Goal: Check status: Check status

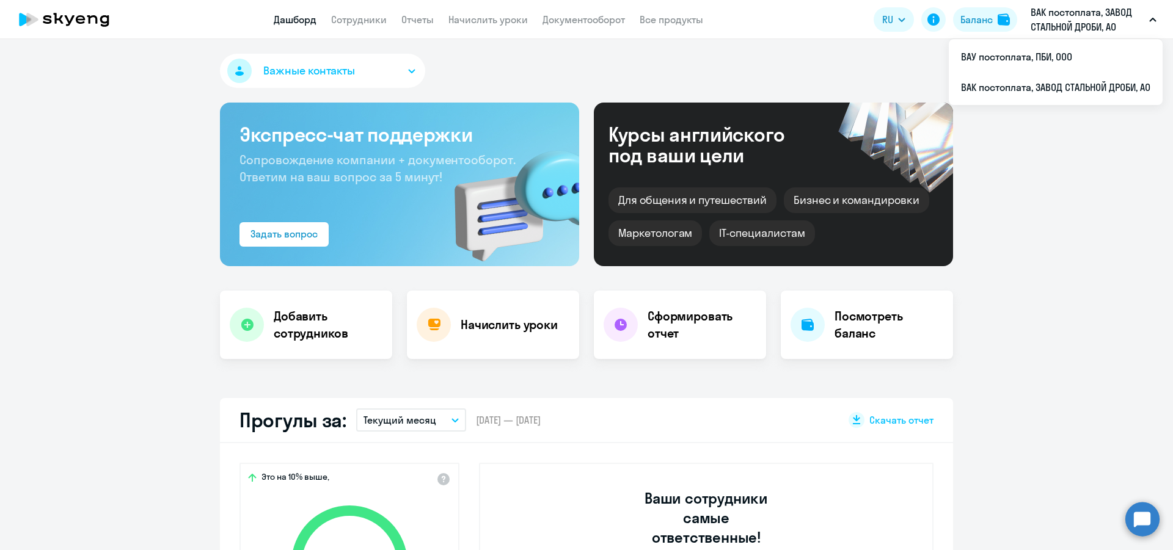
select select "30"
click at [385, 20] on link "Сотрудники" at bounding box center [359, 19] width 56 height 12
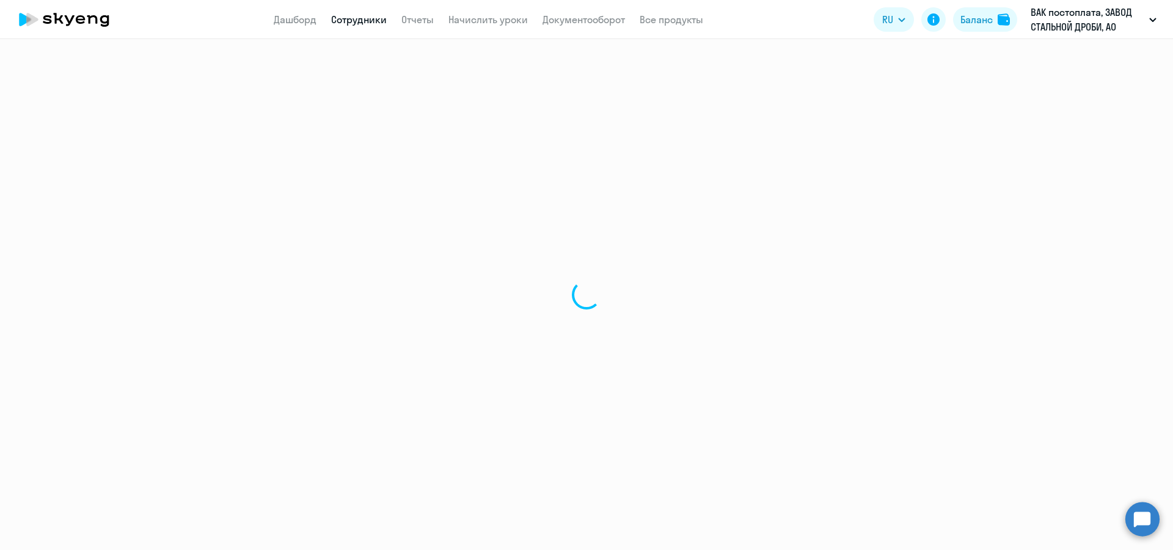
select select "30"
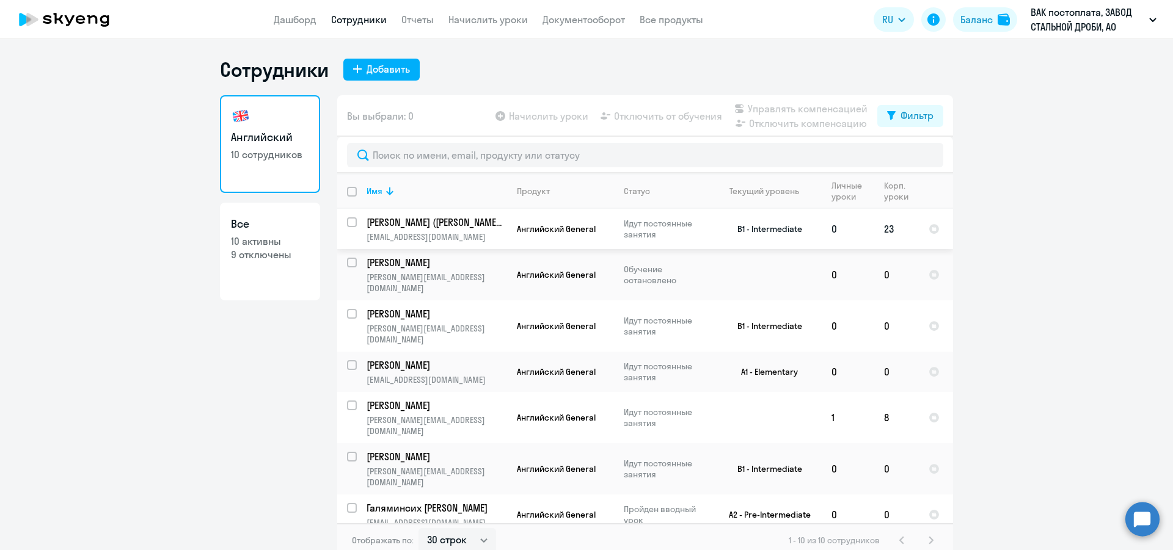
click at [884, 226] on td "23" at bounding box center [896, 229] width 45 height 40
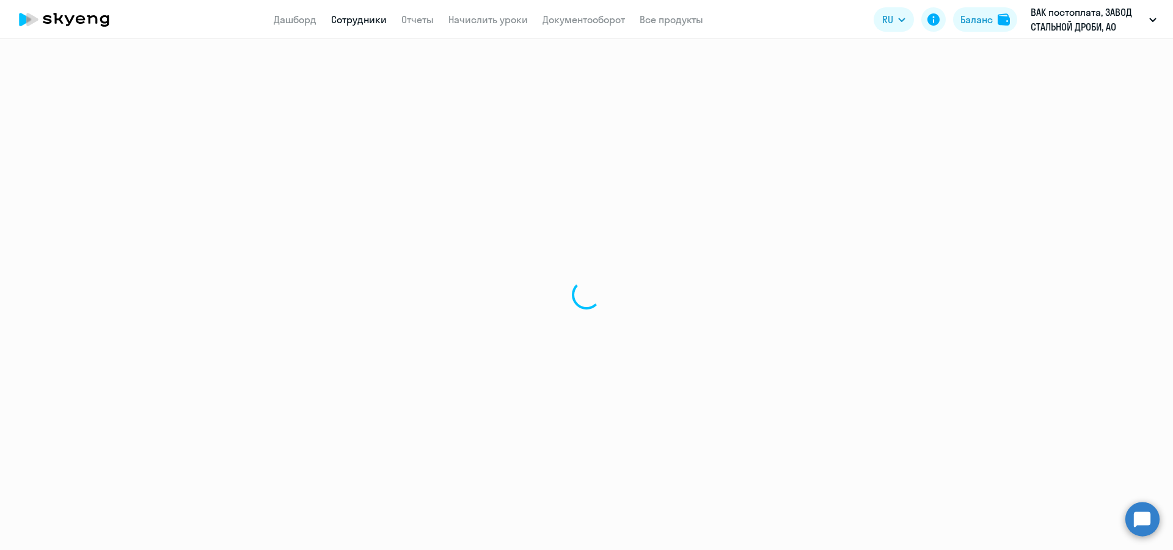
select select "english"
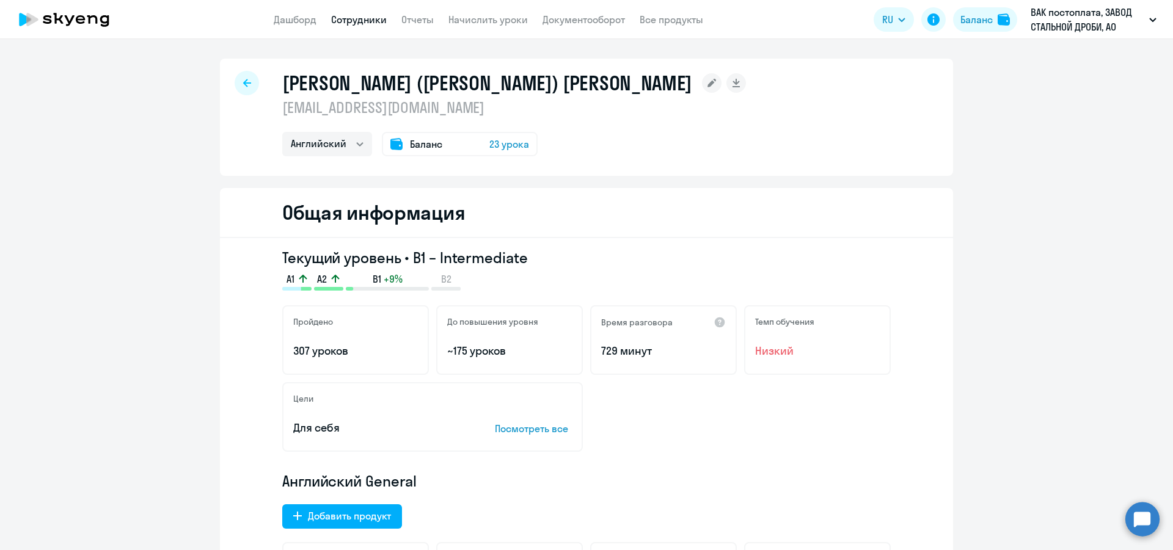
click at [503, 144] on span "23 урока" at bounding box center [509, 144] width 40 height 15
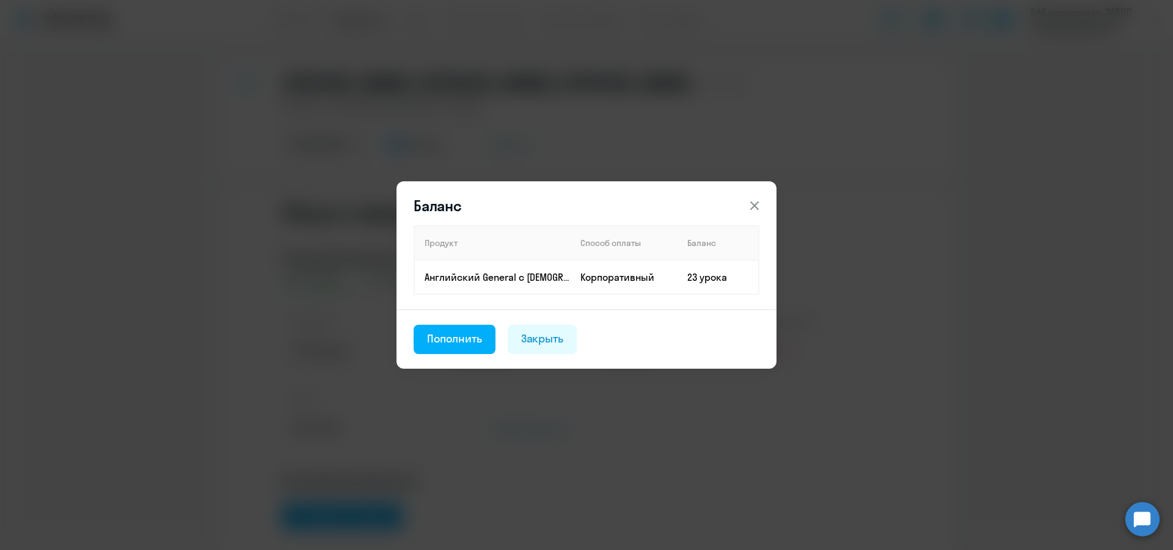
click at [756, 208] on icon at bounding box center [754, 206] width 9 height 9
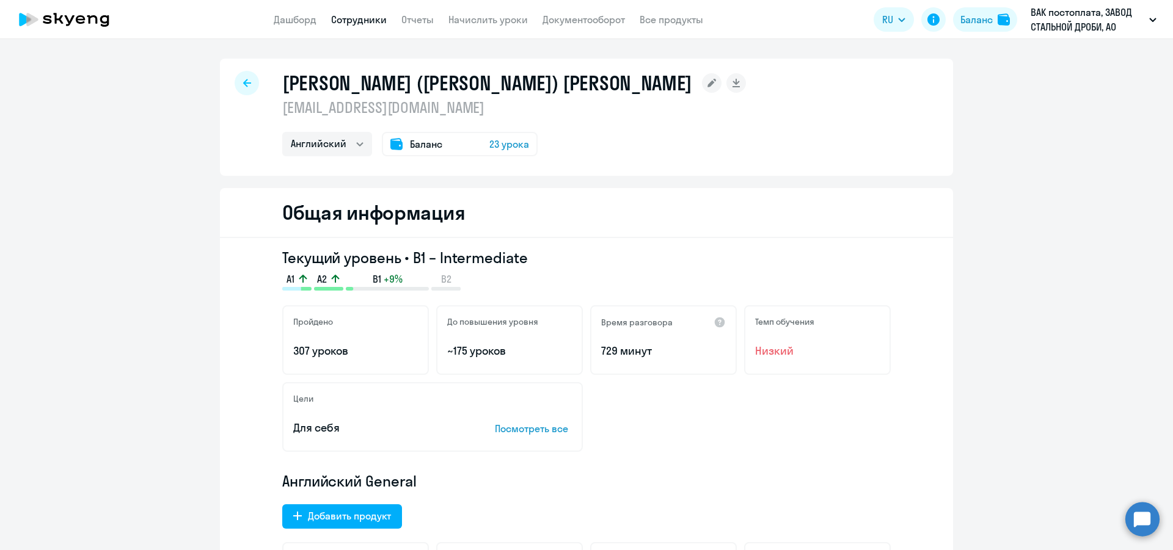
click at [453, 147] on div "Баланс 23 урока" at bounding box center [460, 144] width 156 height 24
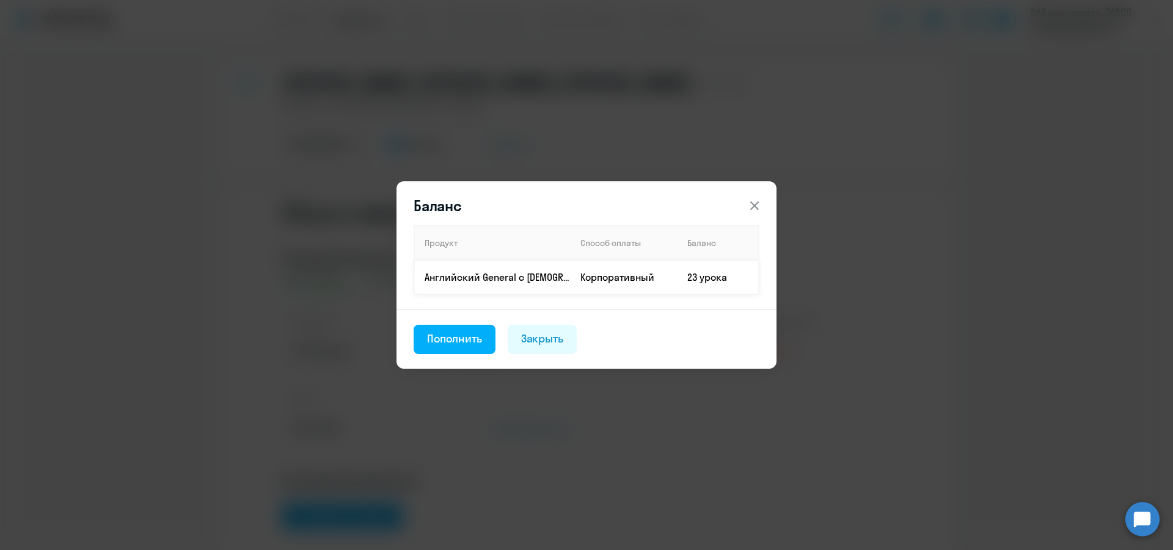
click at [729, 265] on td "23 урока" at bounding box center [717, 277] width 81 height 34
click at [753, 202] on icon at bounding box center [754, 206] width 15 height 15
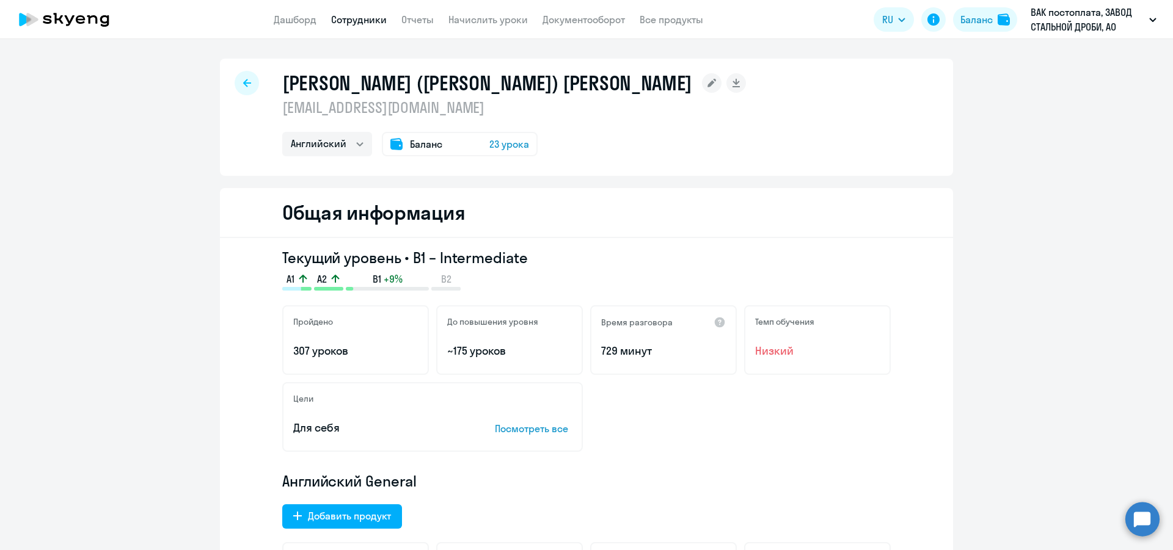
click at [508, 149] on span "23 урока" at bounding box center [509, 144] width 40 height 15
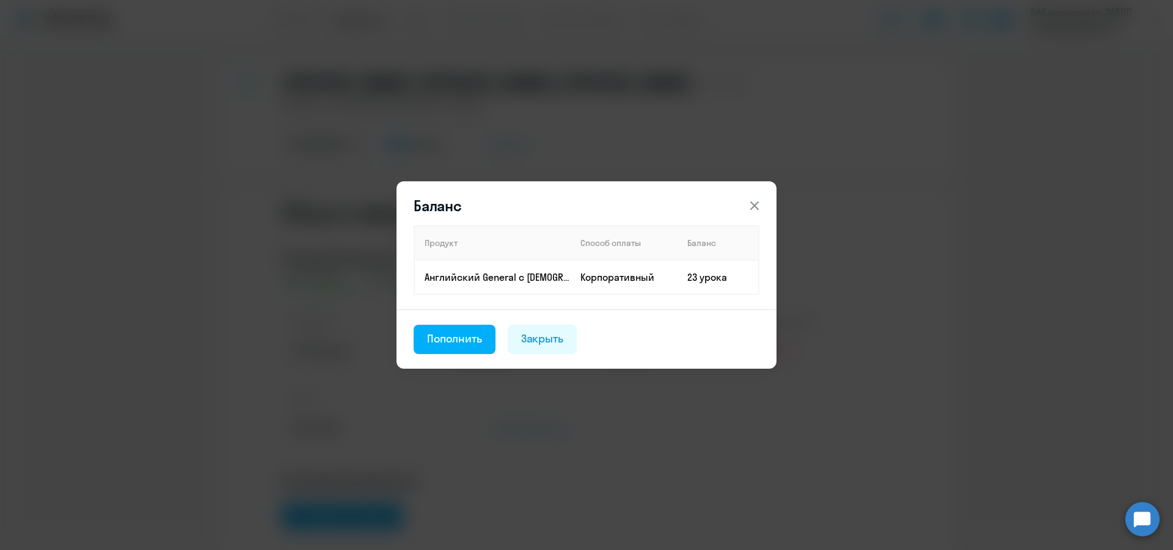
click at [754, 206] on icon at bounding box center [754, 206] width 9 height 9
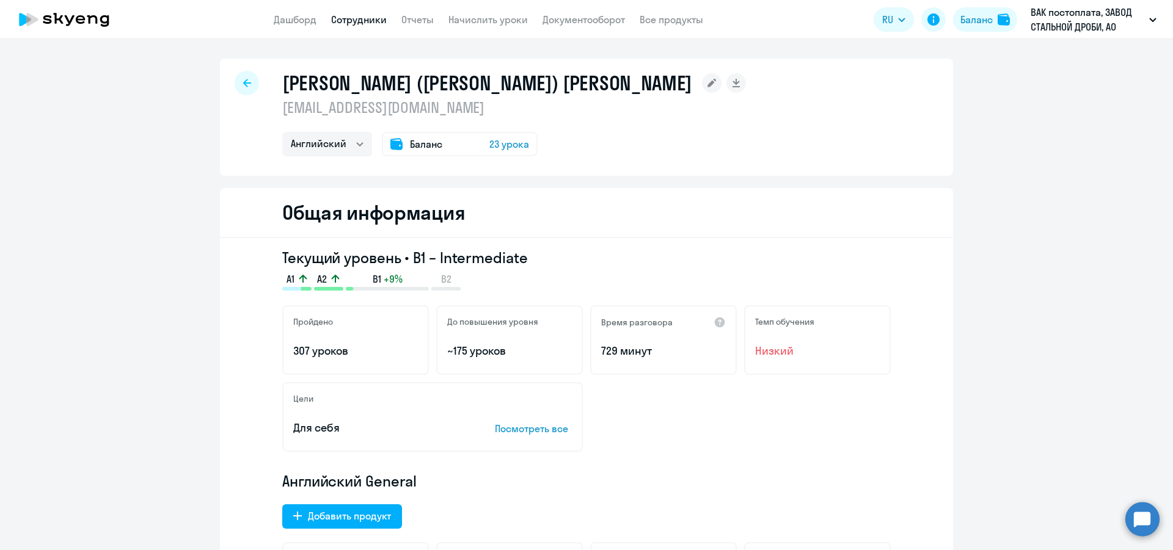
click at [241, 87] on div at bounding box center [247, 83] width 24 height 24
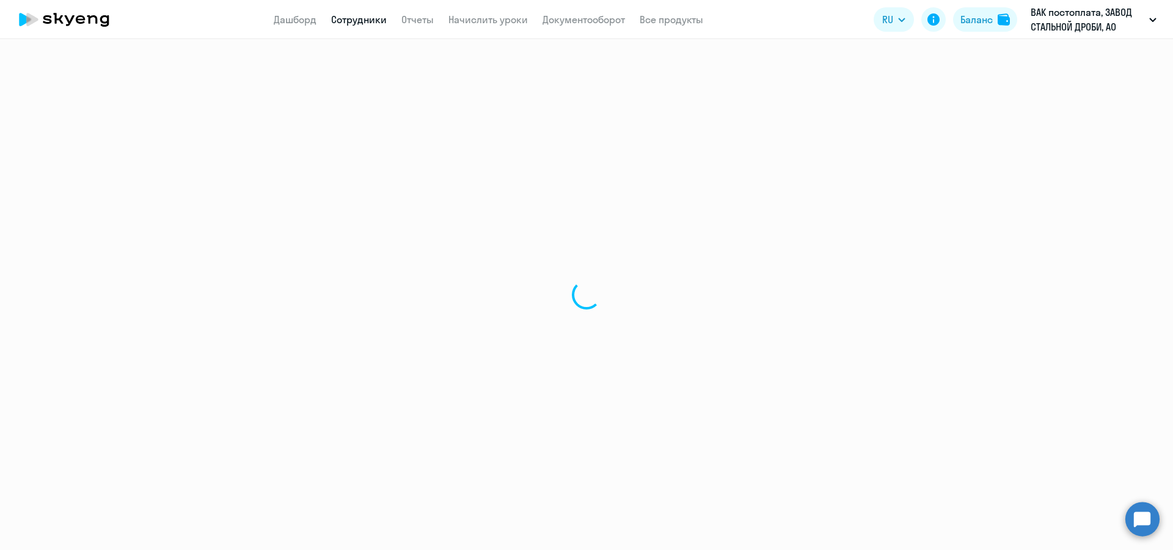
select select "30"
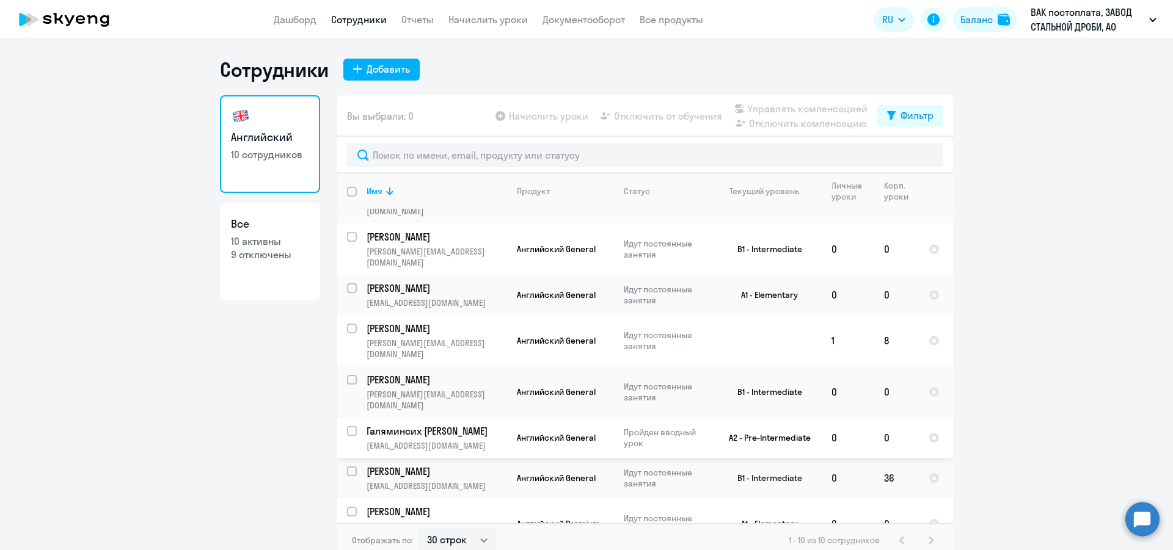
scroll to position [89, 0]
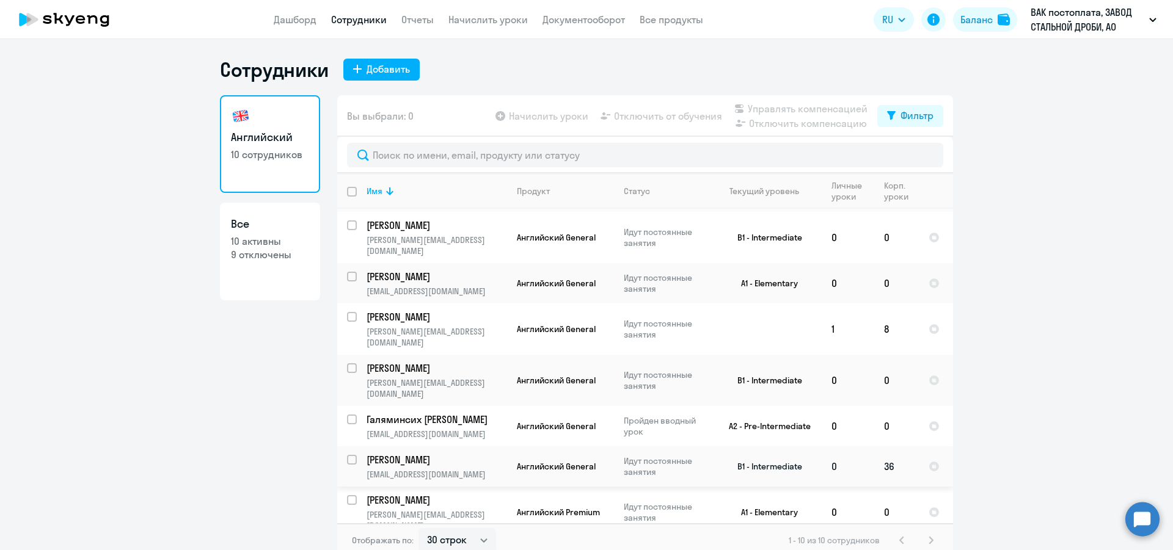
click at [882, 447] on td "36" at bounding box center [896, 467] width 45 height 40
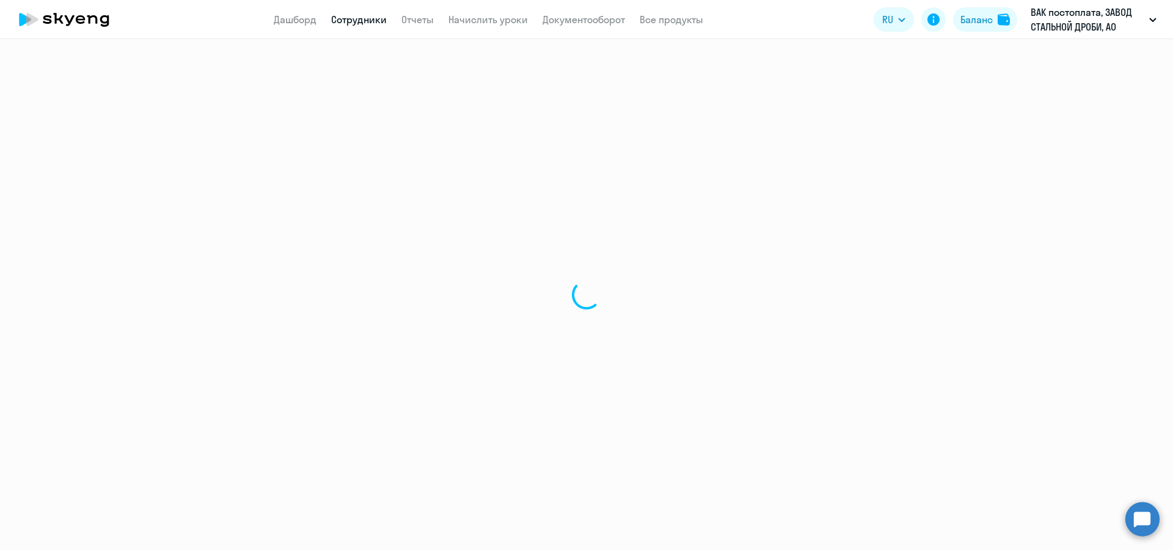
select select "english"
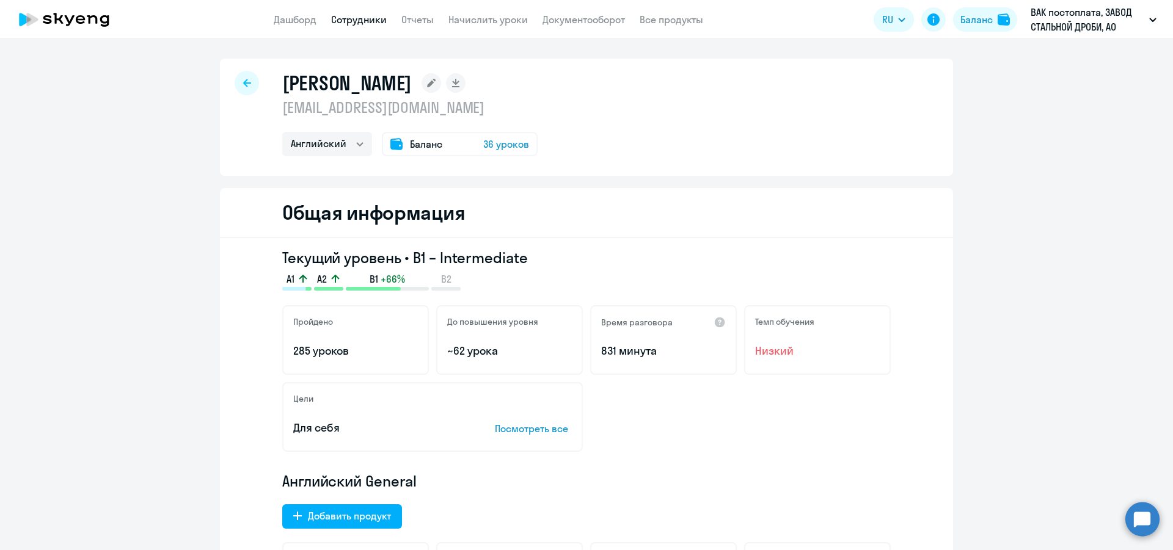
click at [243, 82] on icon at bounding box center [247, 83] width 8 height 8
select select "30"
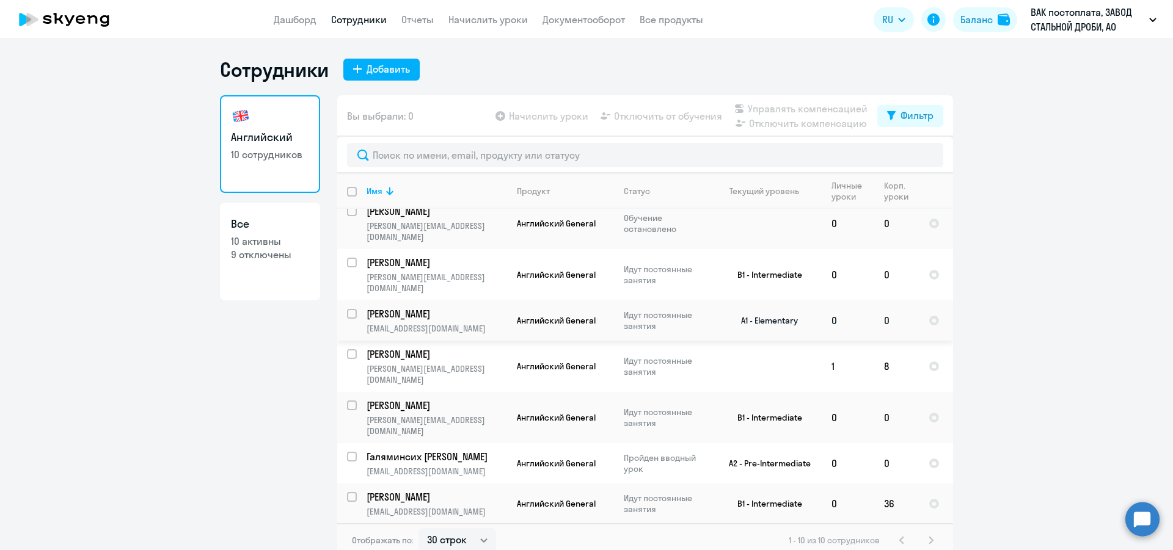
scroll to position [77, 0]
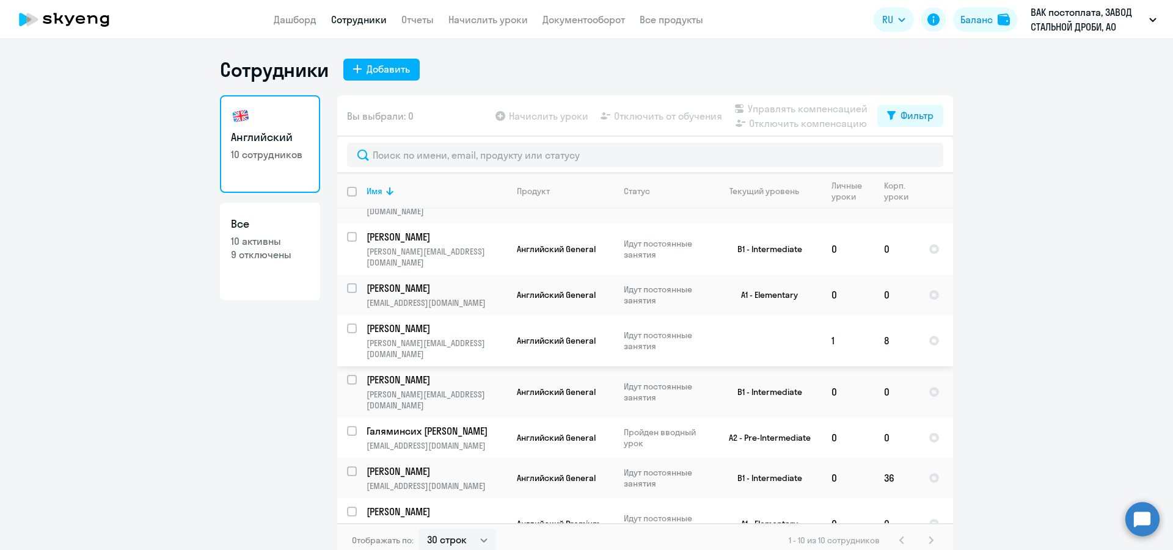
click at [881, 315] on td "8" at bounding box center [896, 340] width 45 height 51
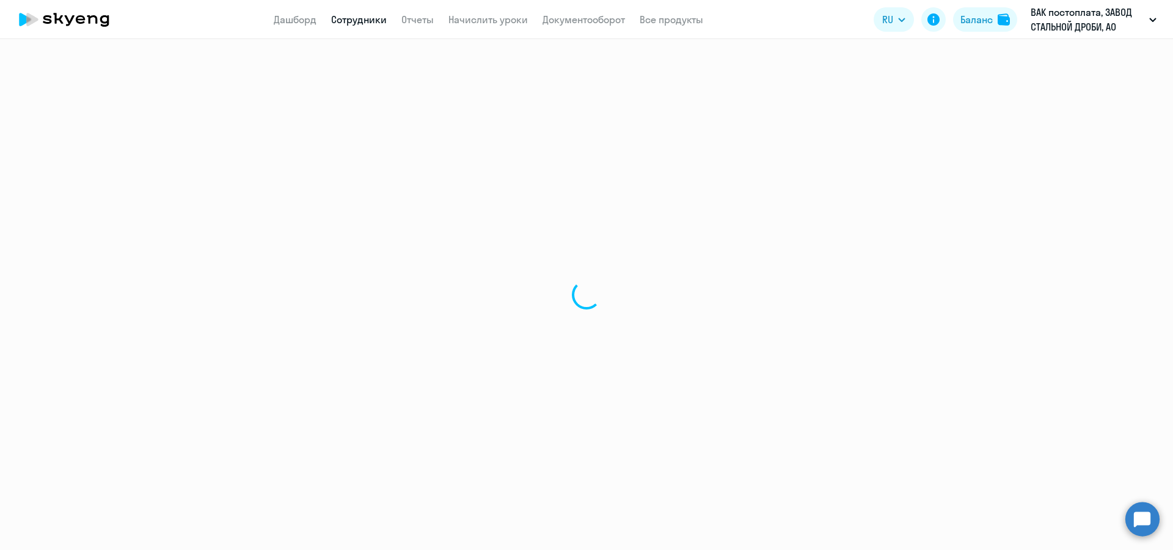
select select "english"
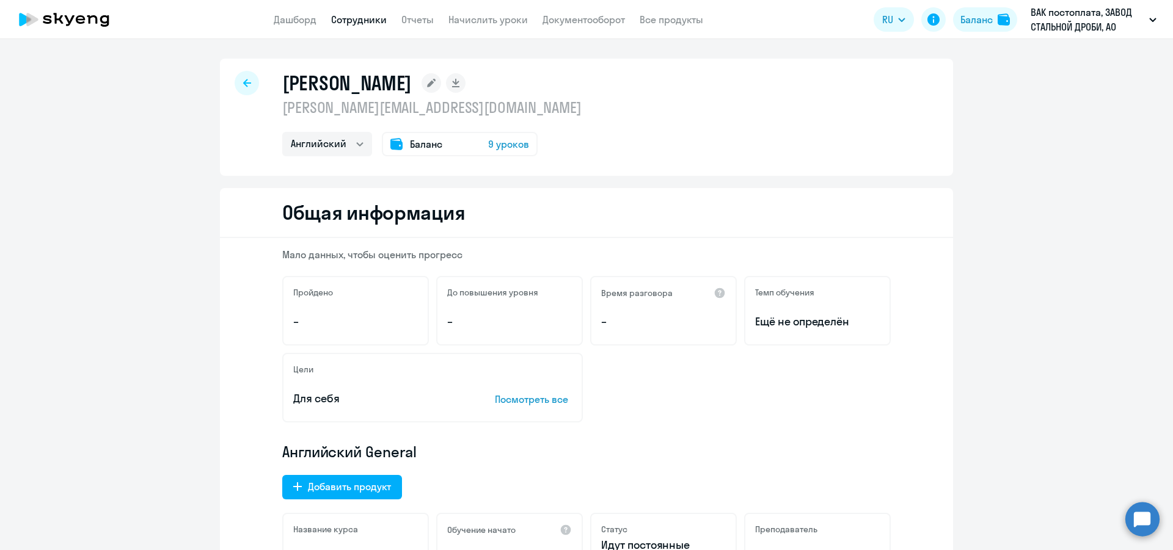
click at [235, 82] on div at bounding box center [247, 83] width 24 height 24
select select "30"
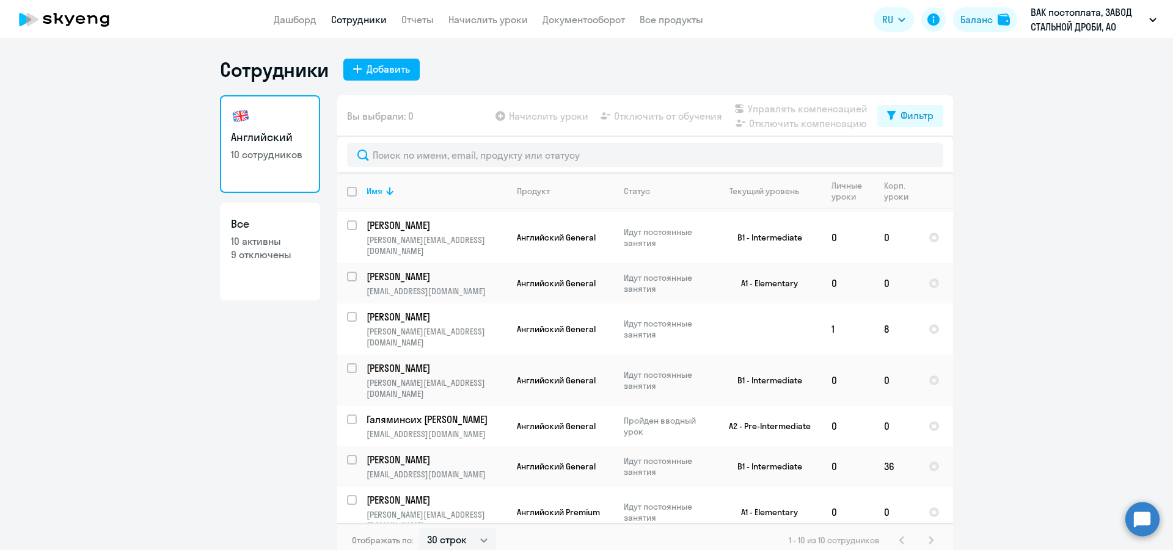
scroll to position [7, 0]
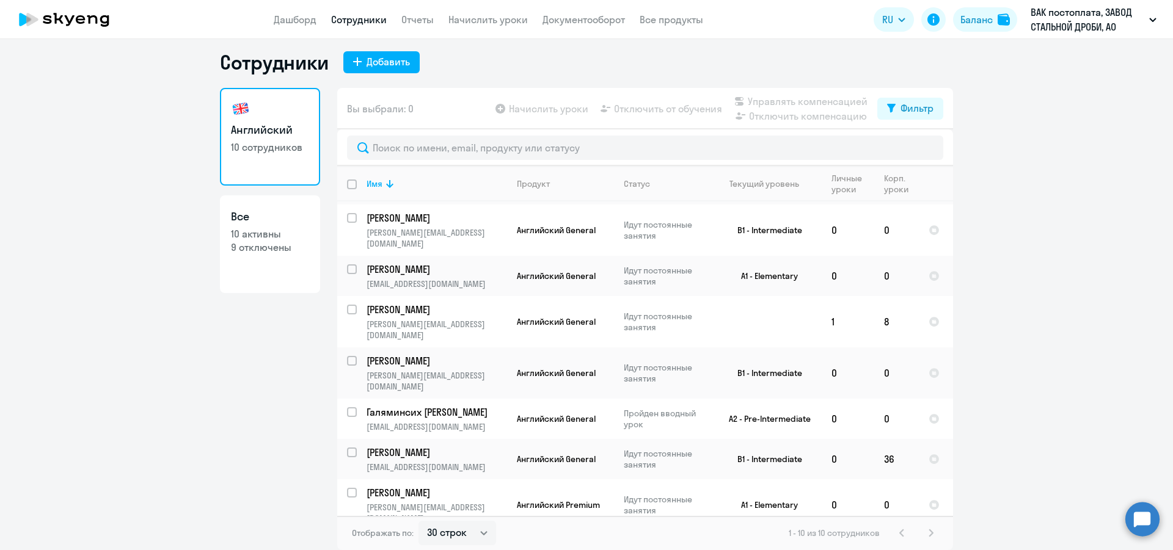
click at [882, 531] on td "10" at bounding box center [896, 551] width 45 height 40
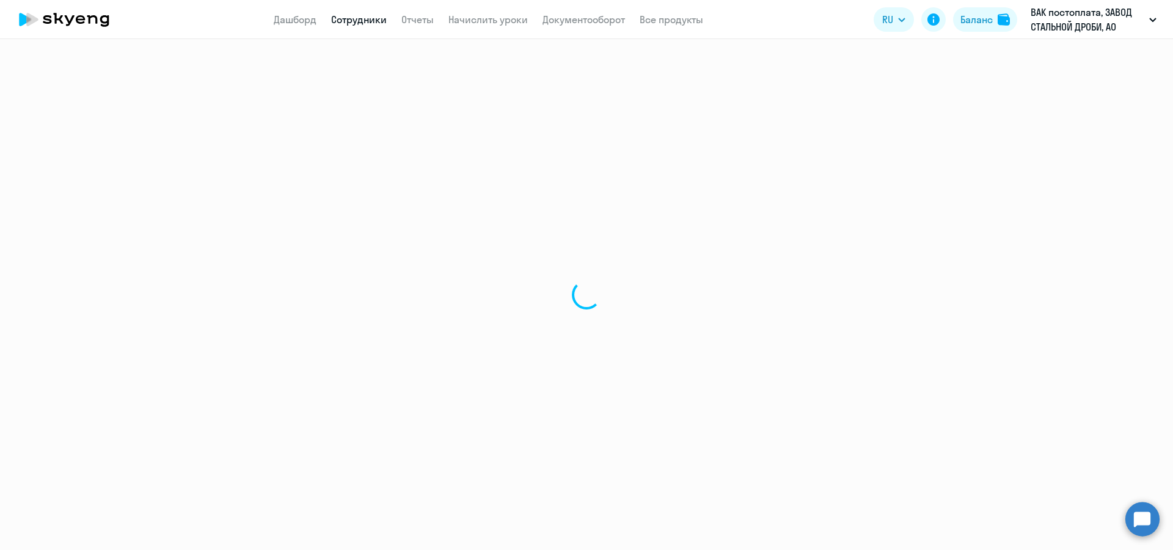
select select "english"
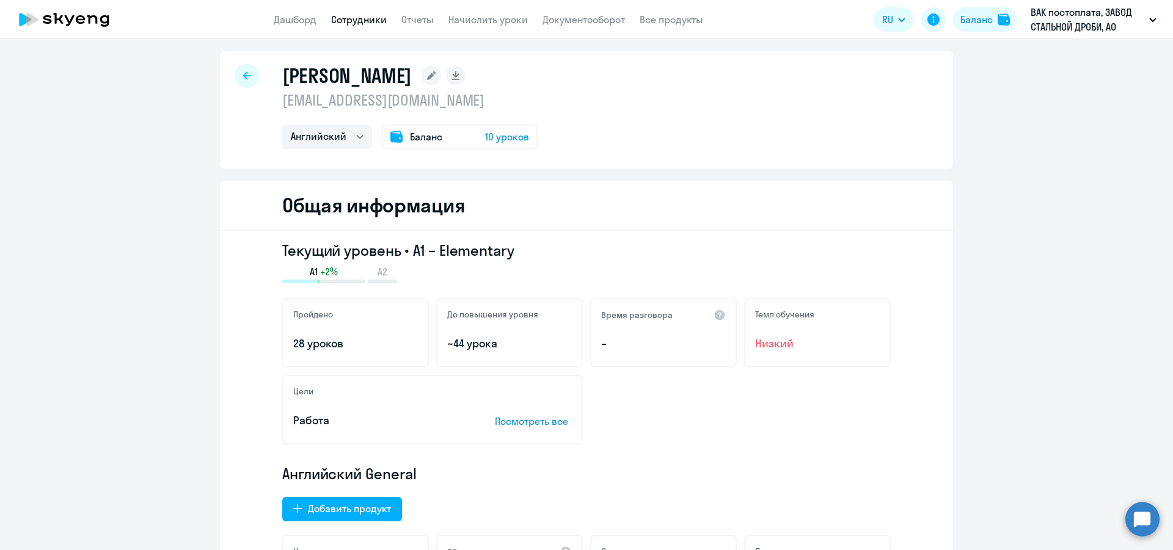
click at [494, 144] on span "10 уроков" at bounding box center [507, 136] width 44 height 15
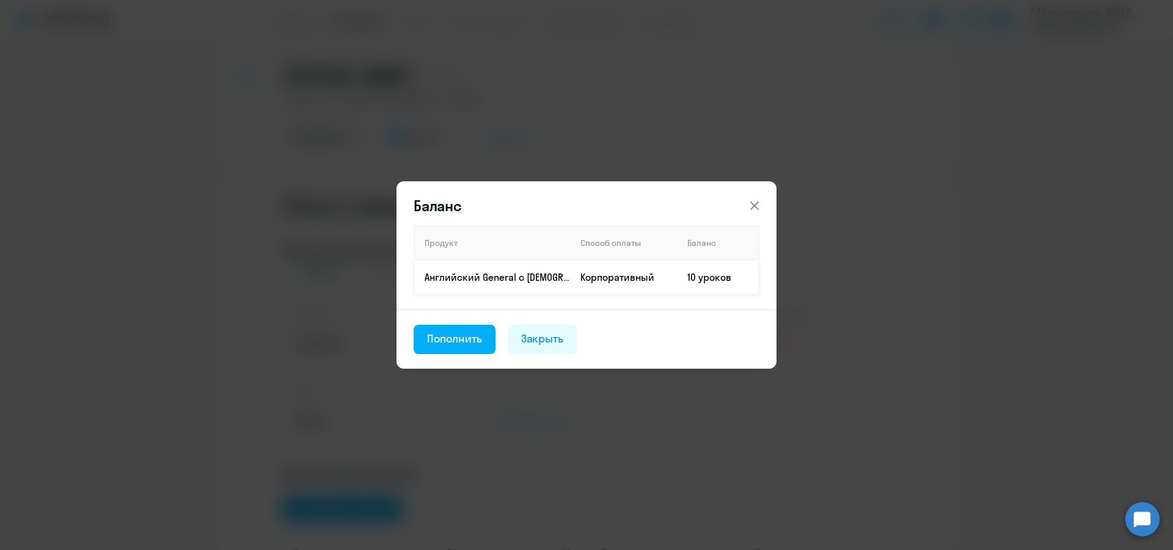
click at [712, 281] on td "10 уроков" at bounding box center [717, 277] width 81 height 34
click at [625, 269] on td "Корпоративный" at bounding box center [623, 277] width 107 height 34
click at [519, 275] on p "Английский General с [DEMOGRAPHIC_DATA] преподавателем" at bounding box center [497, 277] width 145 height 13
click at [755, 205] on icon at bounding box center [754, 206] width 9 height 9
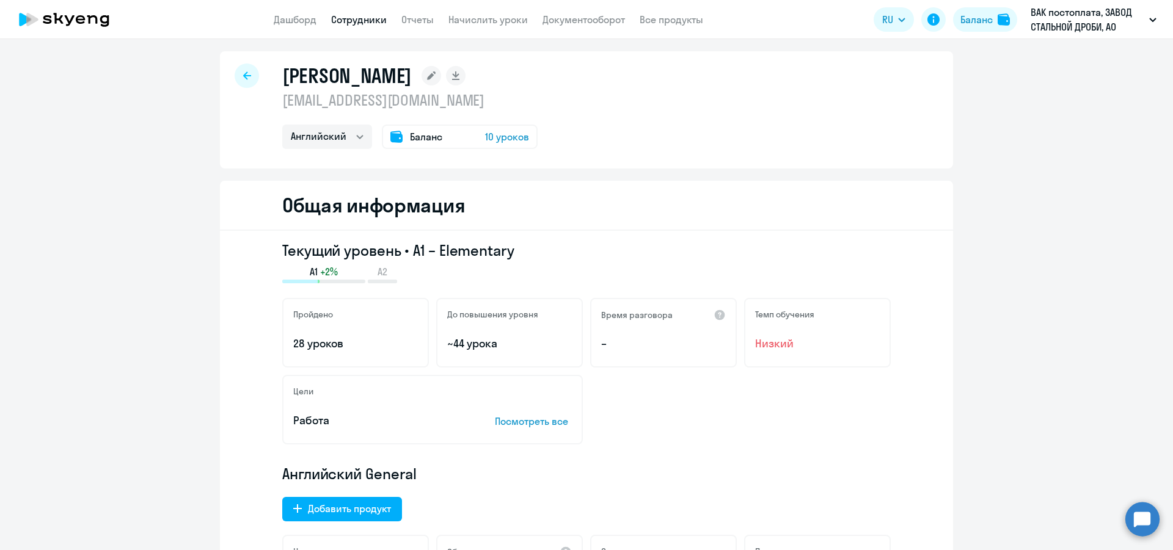
drag, startPoint x: 237, startPoint y: 78, endPoint x: 239, endPoint y: 85, distance: 7.1
click at [237, 79] on div at bounding box center [247, 76] width 24 height 24
select select "30"
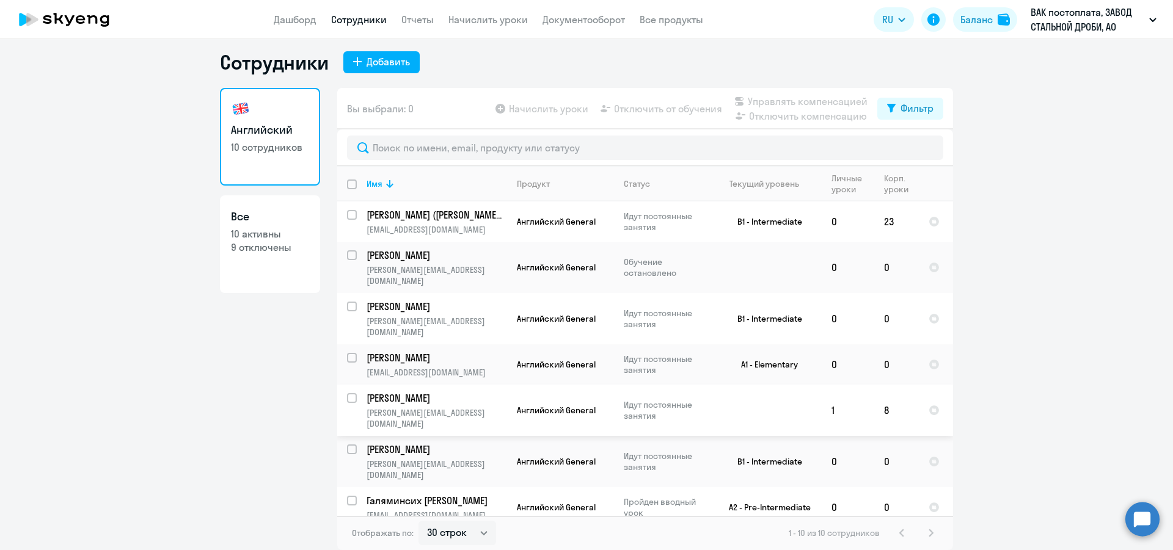
scroll to position [89, 0]
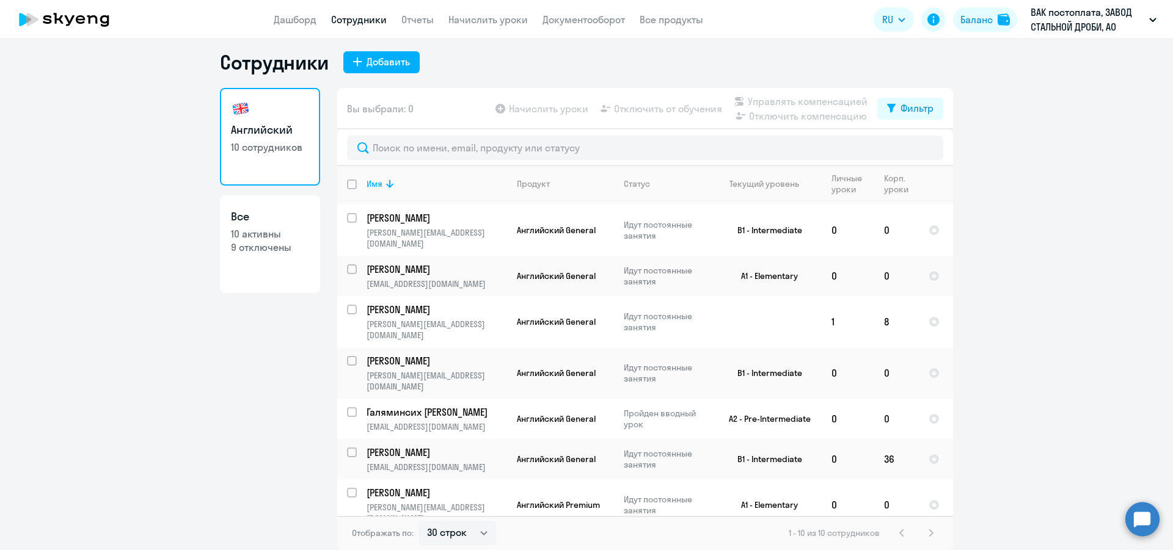
click at [928, 535] on div "1 - 10 из 10 сотрудников" at bounding box center [864, 533] width 150 height 15
click at [423, 17] on link "Отчеты" at bounding box center [417, 19] width 32 height 12
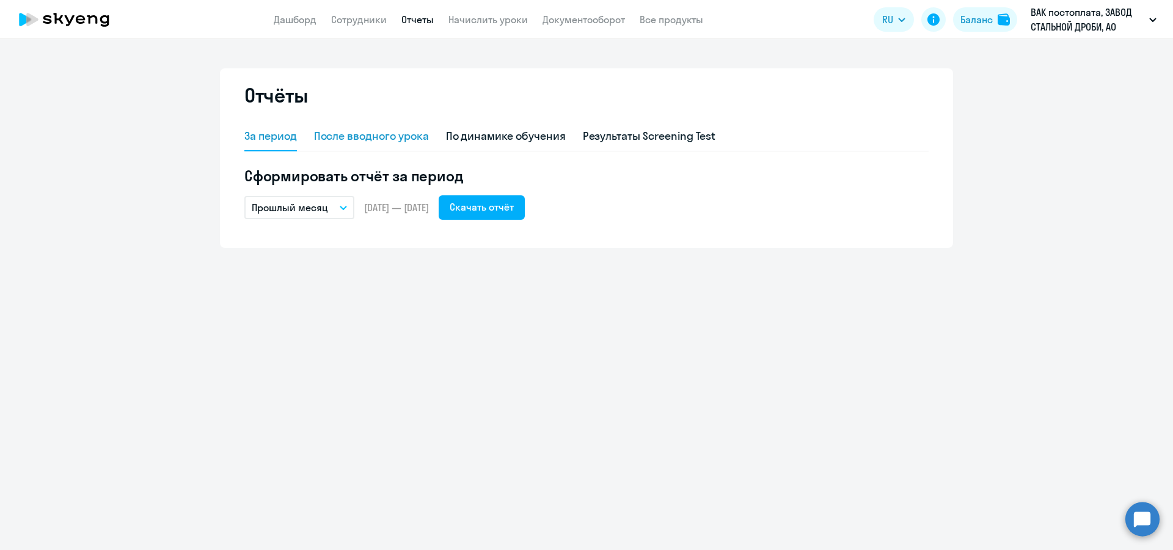
click at [351, 136] on div "После вводного урока" at bounding box center [371, 136] width 115 height 16
select select "10"
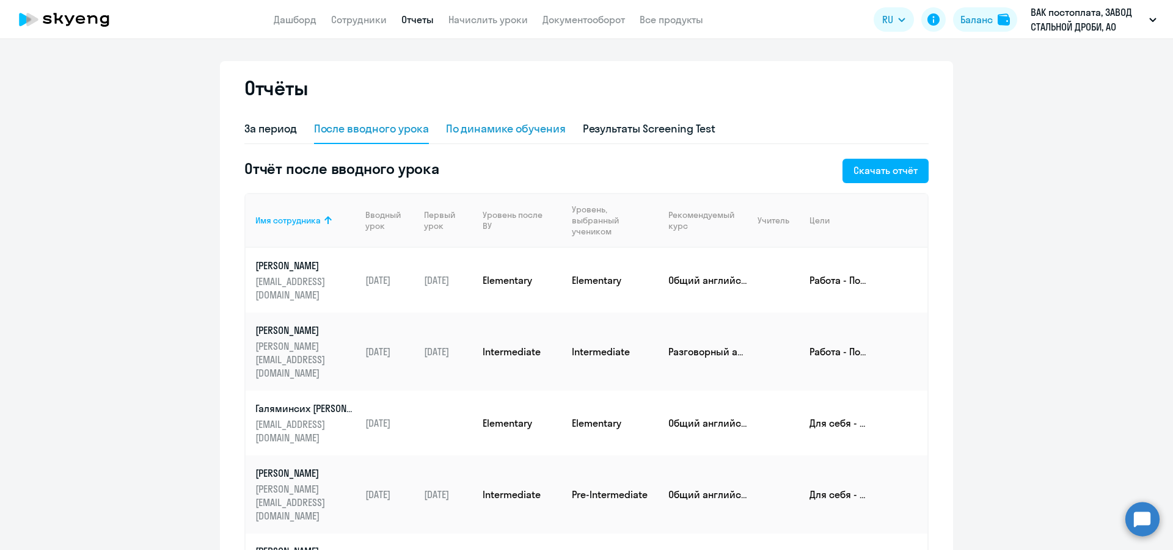
click at [482, 134] on div "По динамике обучения" at bounding box center [506, 129] width 120 height 16
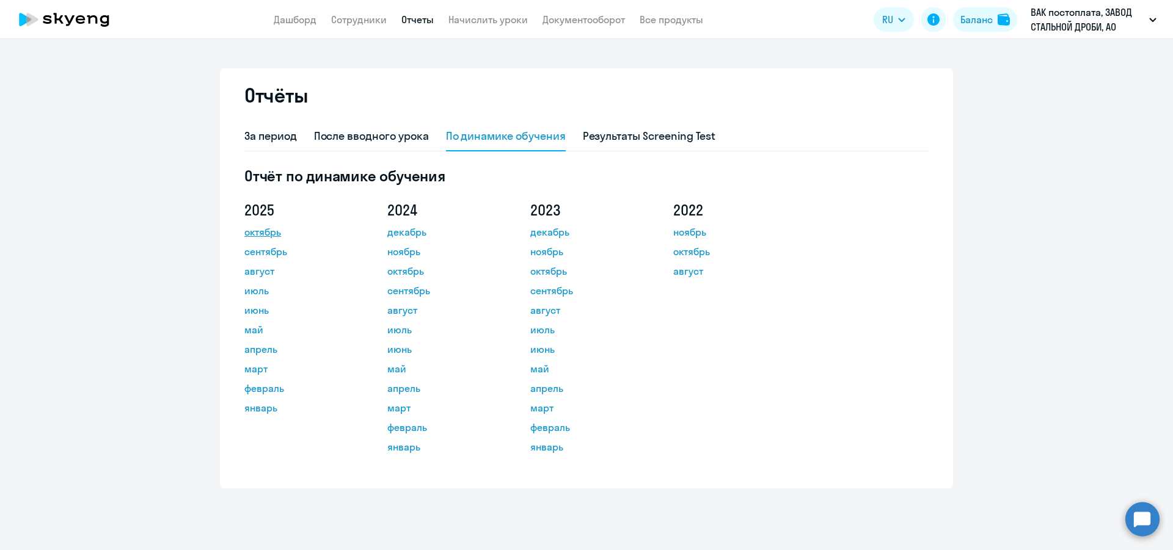
click at [259, 230] on link "октябрь" at bounding box center [299, 232] width 110 height 15
click at [482, 18] on link "Начислить уроки" at bounding box center [487, 19] width 79 height 12
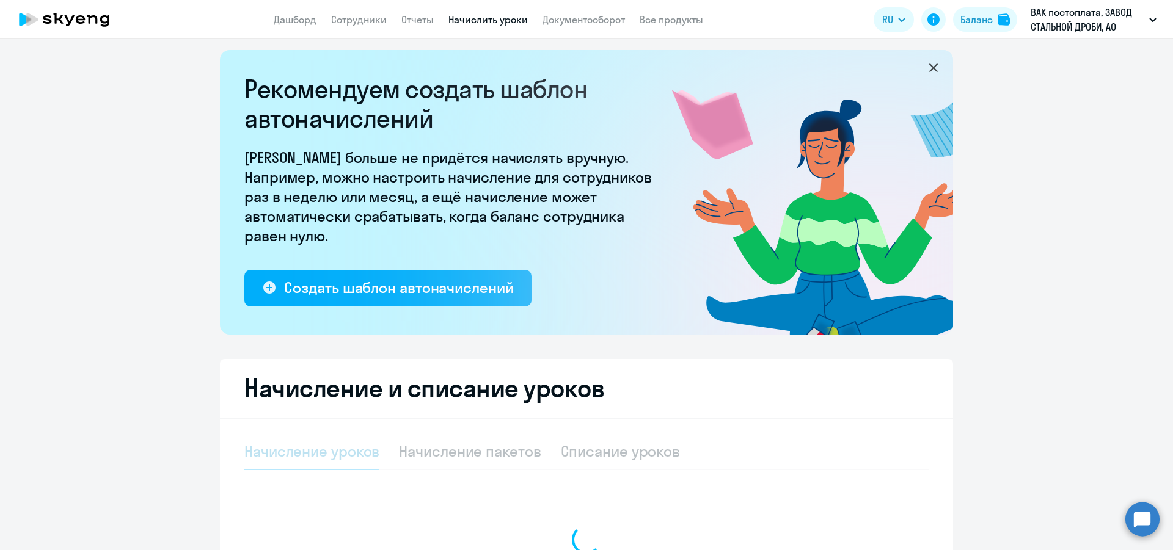
select select "10"
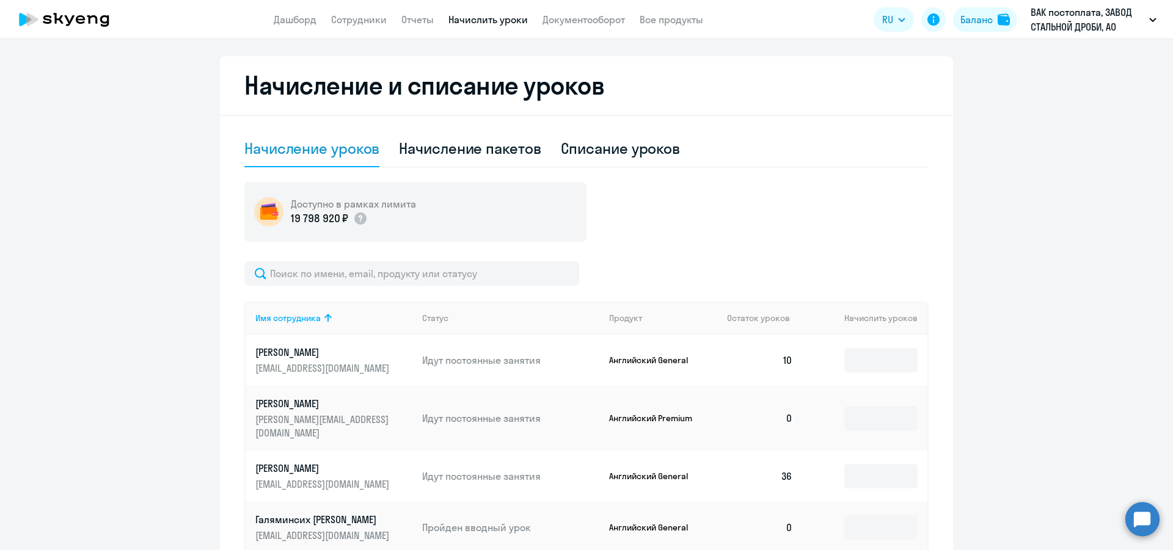
scroll to position [231, 0]
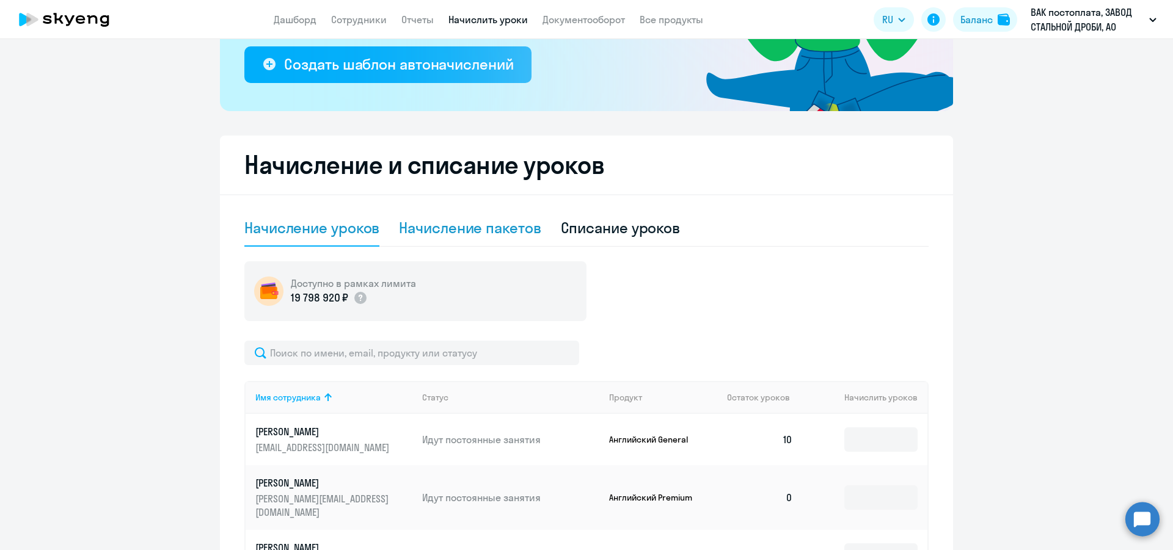
click at [464, 231] on div "Начисление пакетов" at bounding box center [470, 228] width 142 height 20
select select "10"
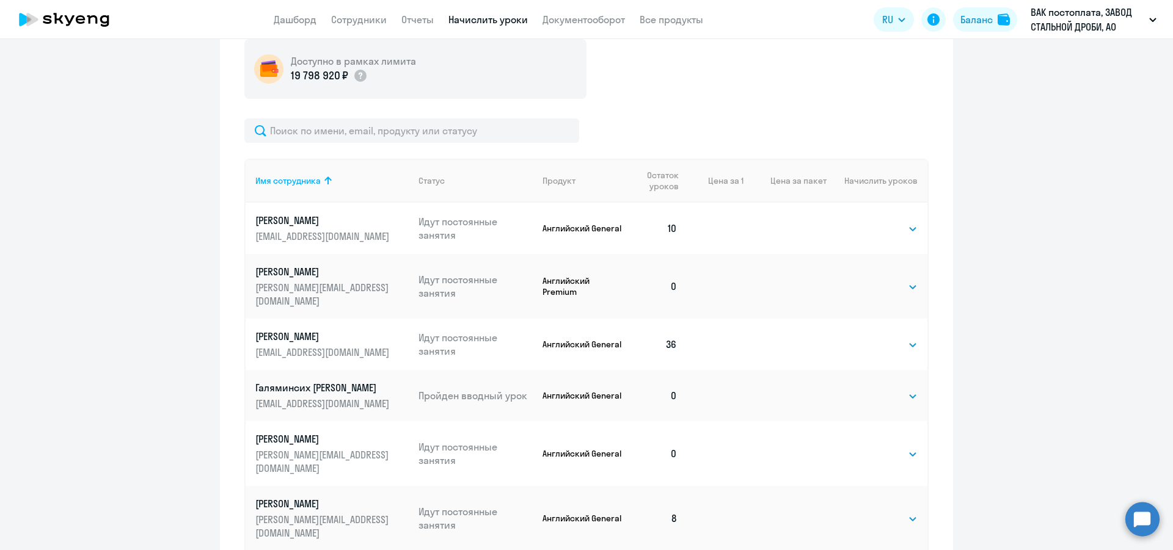
scroll to position [462, 0]
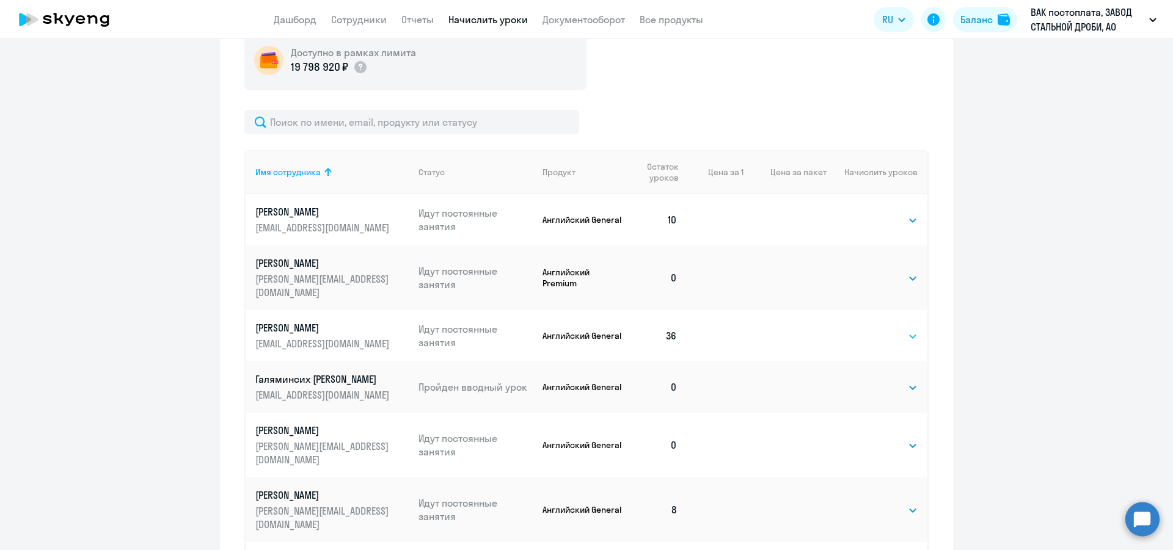
click at [867, 329] on select "Выбрать 4 8 16 32 64" at bounding box center [892, 336] width 50 height 15
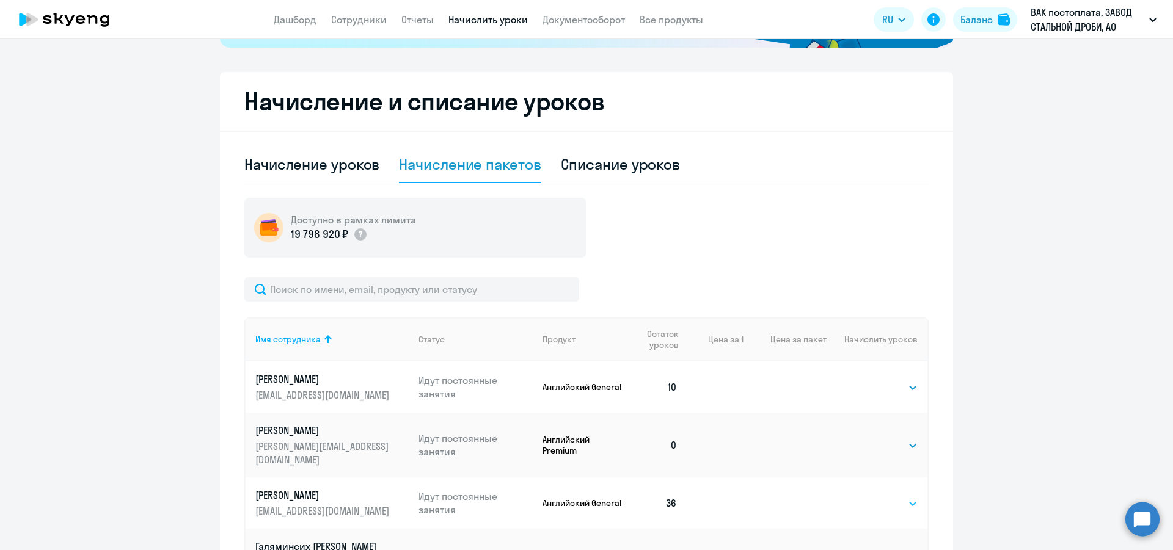
scroll to position [0, 0]
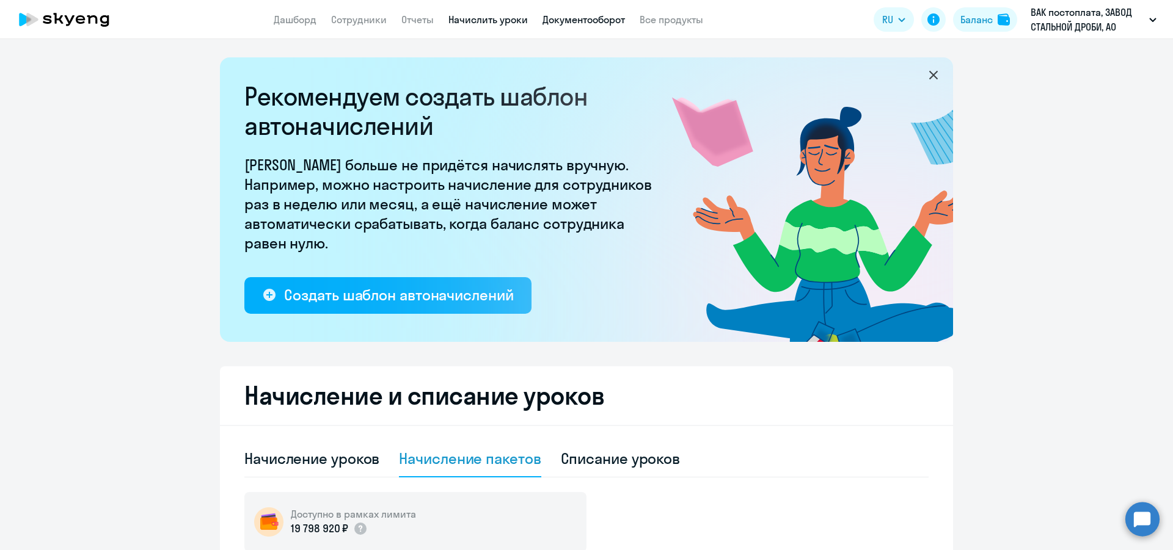
click at [580, 20] on link "Документооборот" at bounding box center [583, 19] width 82 height 12
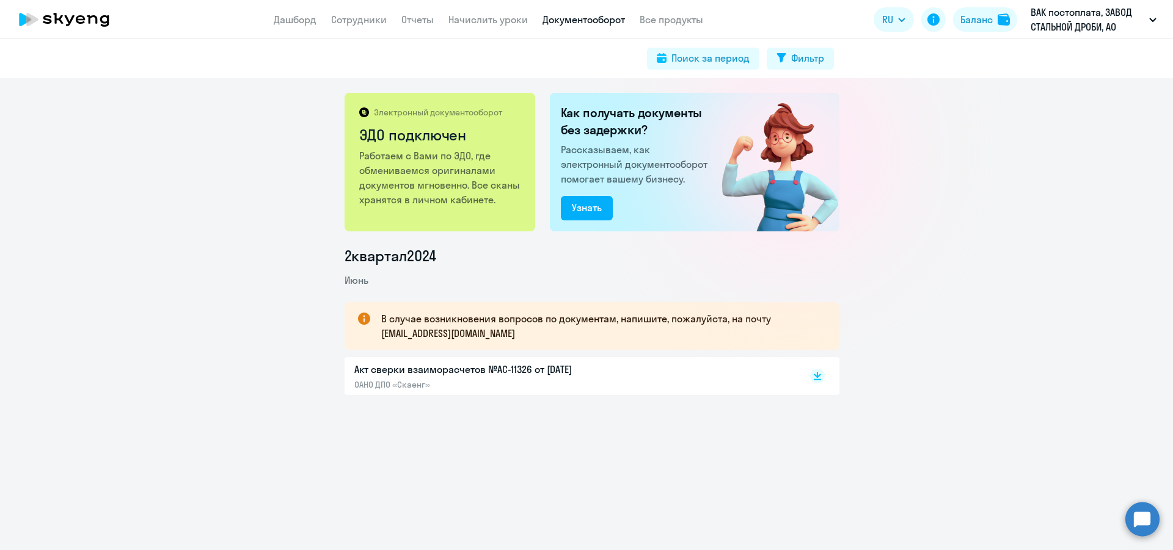
click at [451, 157] on p "Работаем с Вами по ЭДО, где обмениваемся оригиналами документов мгновенно. Все …" at bounding box center [440, 177] width 163 height 59
click at [675, 22] on link "Все продукты" at bounding box center [672, 19] width 64 height 12
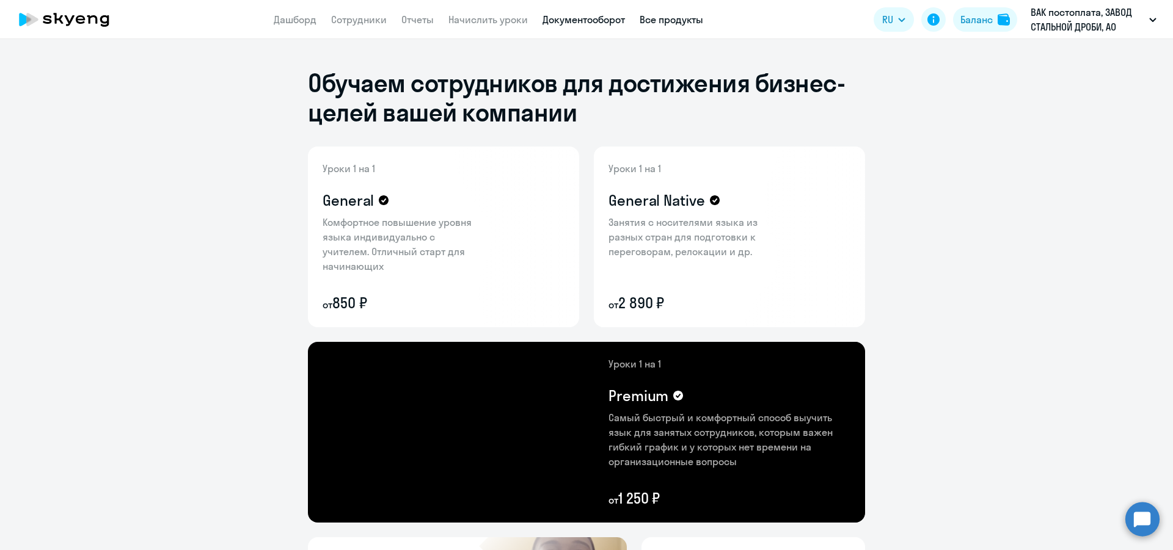
click at [600, 21] on link "Документооборот" at bounding box center [583, 19] width 82 height 12
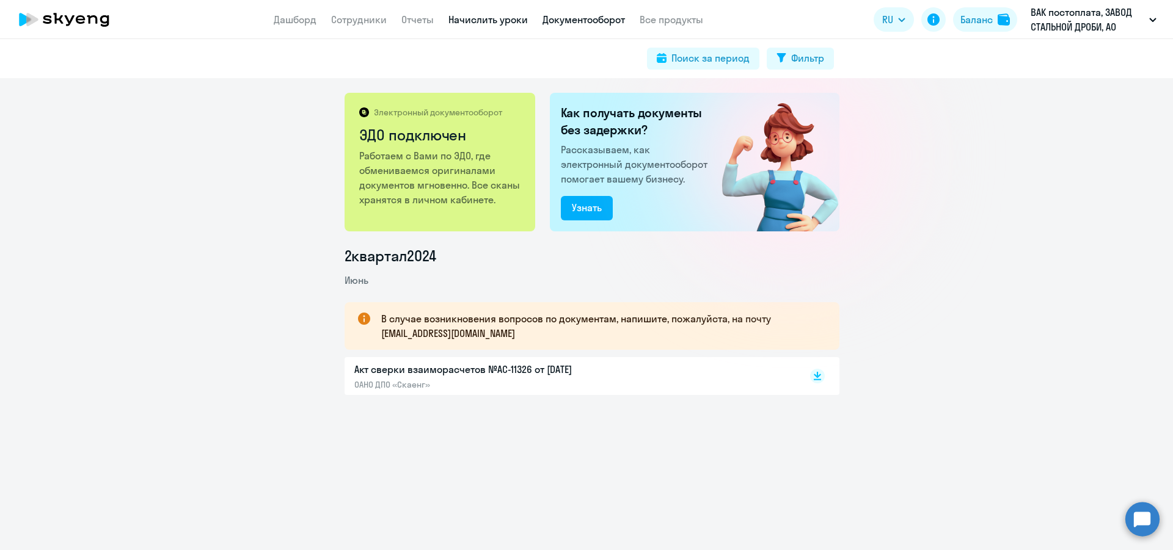
click at [485, 24] on link "Начислить уроки" at bounding box center [487, 19] width 79 height 12
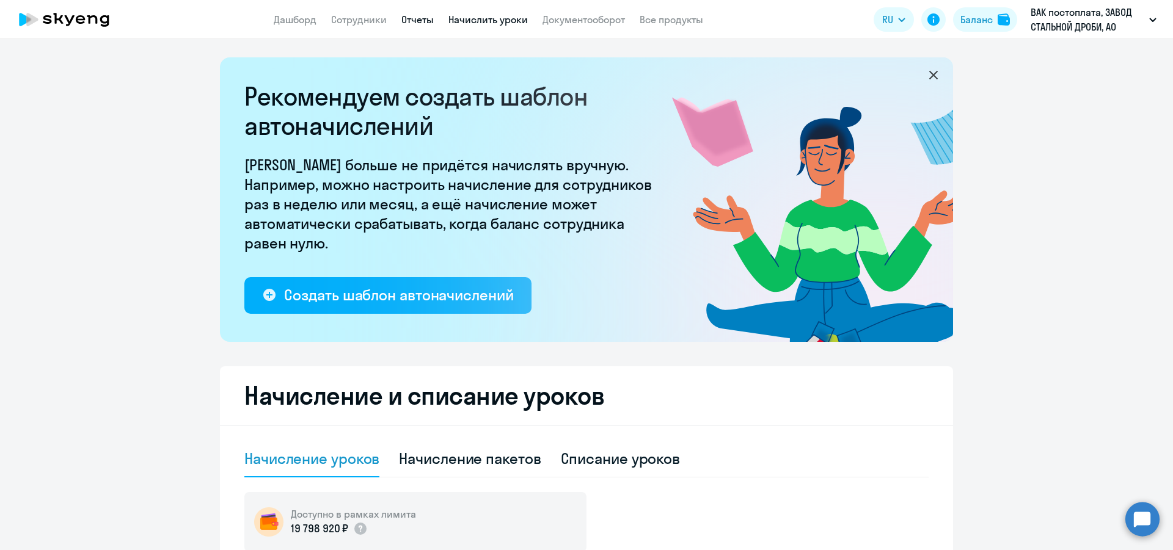
click at [419, 18] on link "Отчеты" at bounding box center [417, 19] width 32 height 12
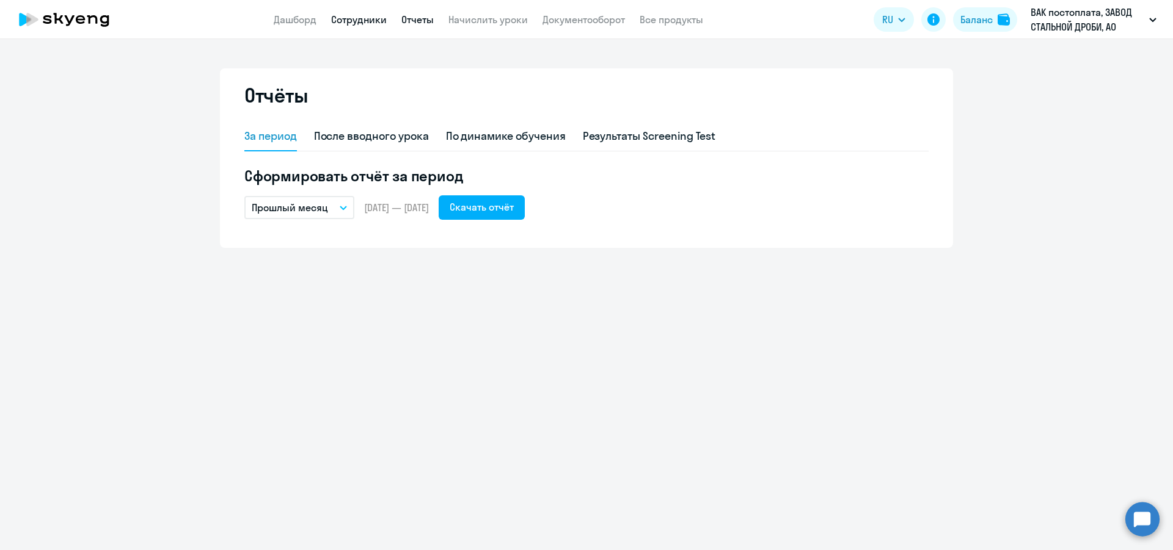
click at [366, 19] on link "Сотрудники" at bounding box center [359, 19] width 56 height 12
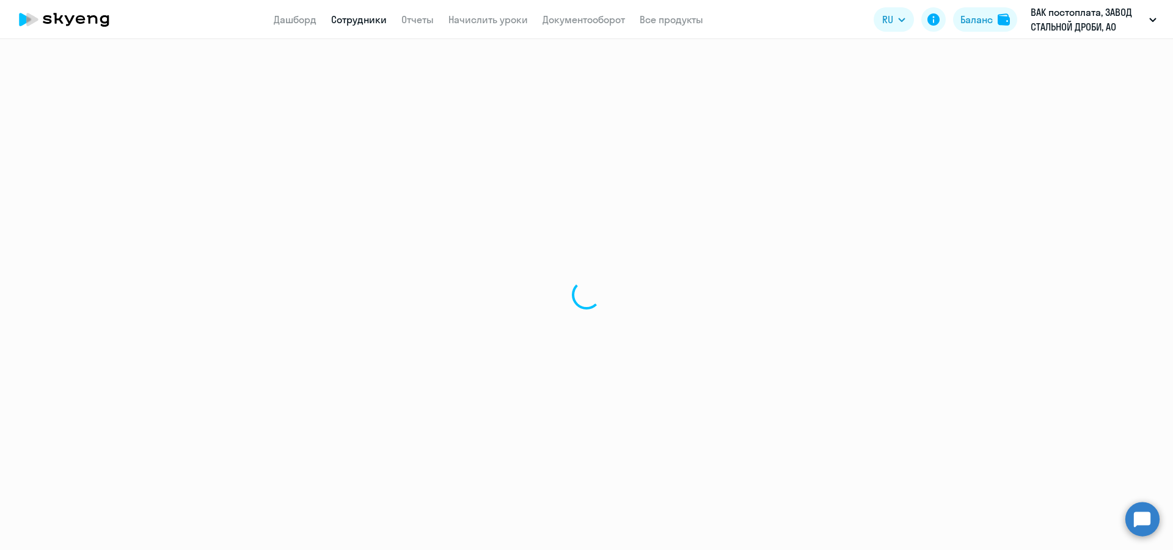
select select "30"
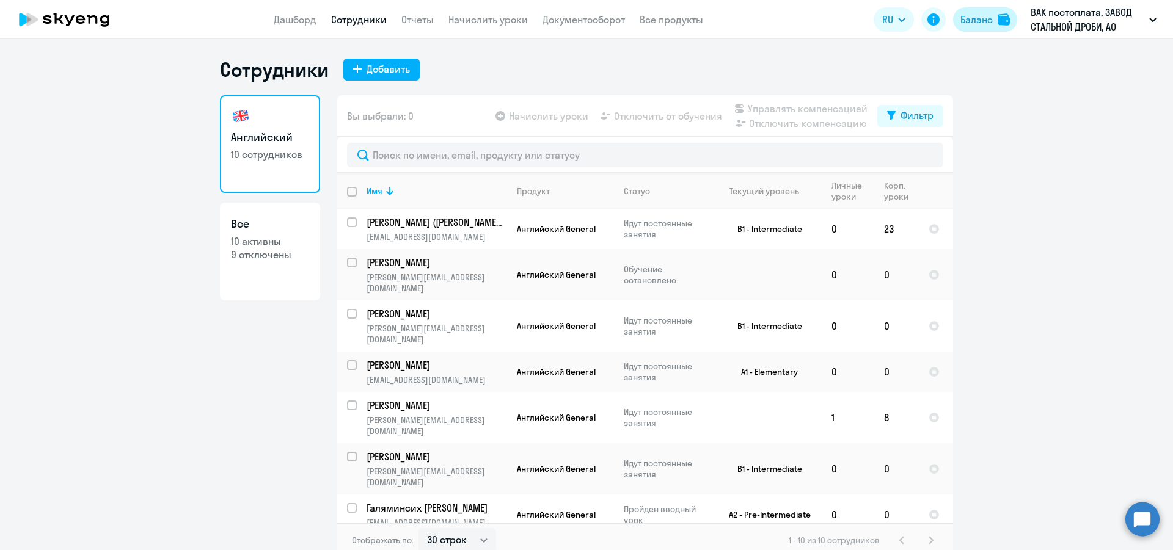
click at [974, 25] on div "Баланс" at bounding box center [976, 19] width 32 height 15
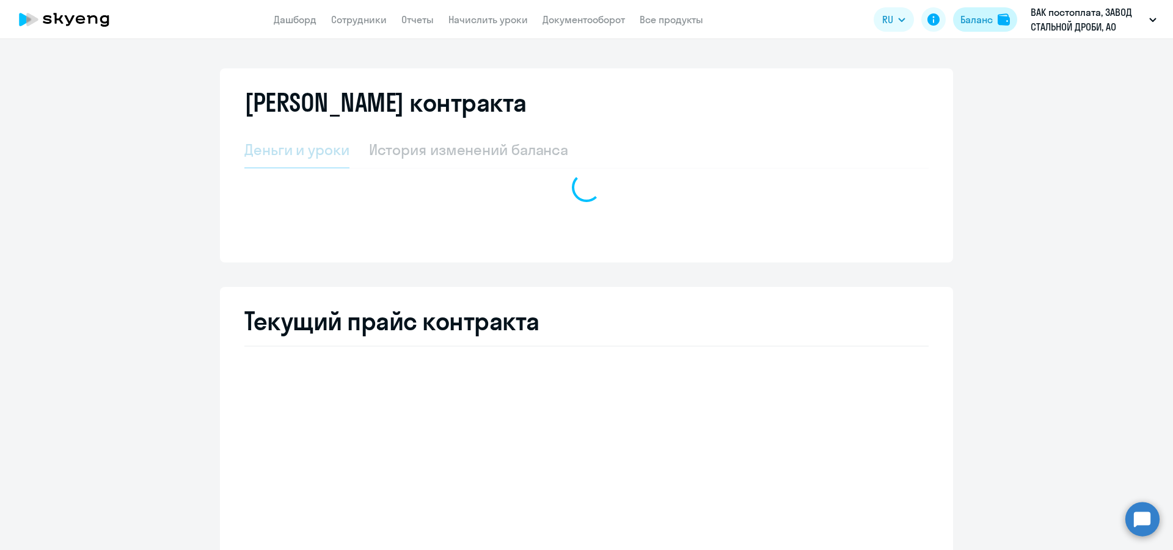
select select "english_adult_not_native_speaker"
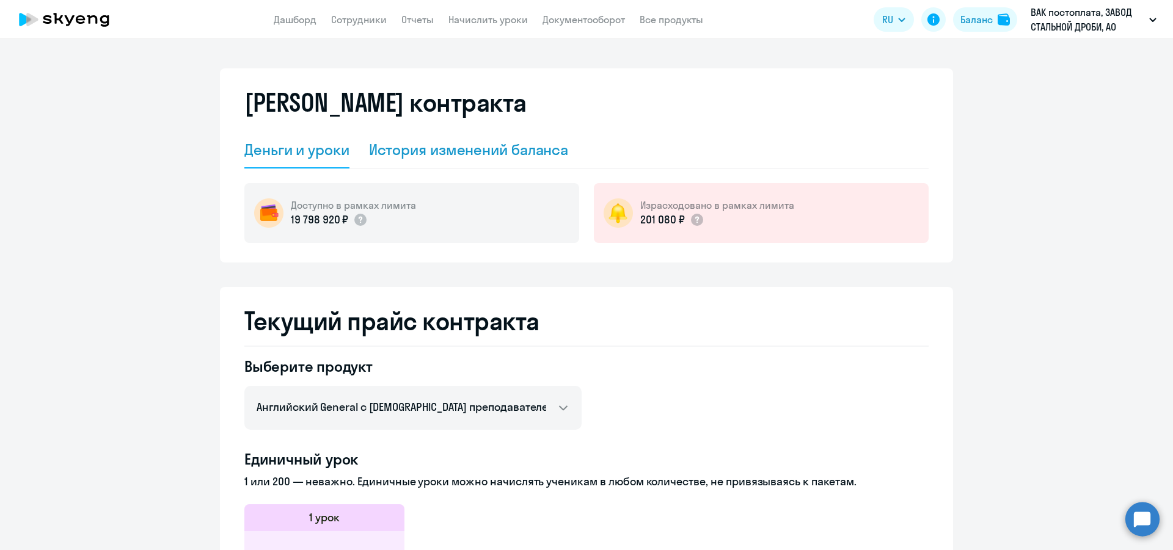
click at [459, 147] on div "История изменений баланса" at bounding box center [469, 150] width 200 height 20
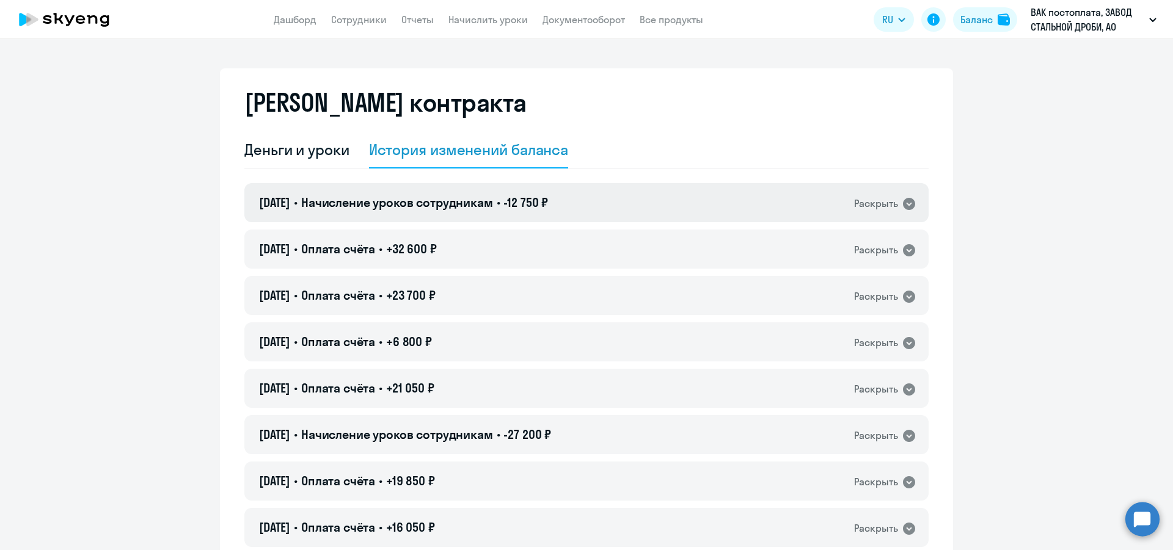
click at [909, 207] on icon at bounding box center [909, 204] width 12 height 12
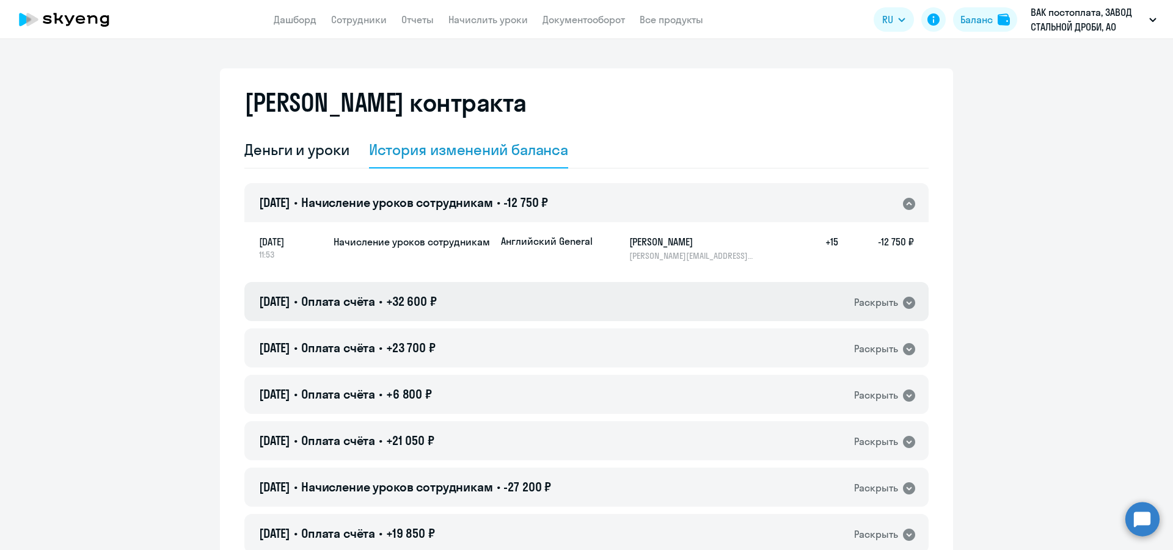
click at [903, 301] on icon at bounding box center [909, 303] width 12 height 12
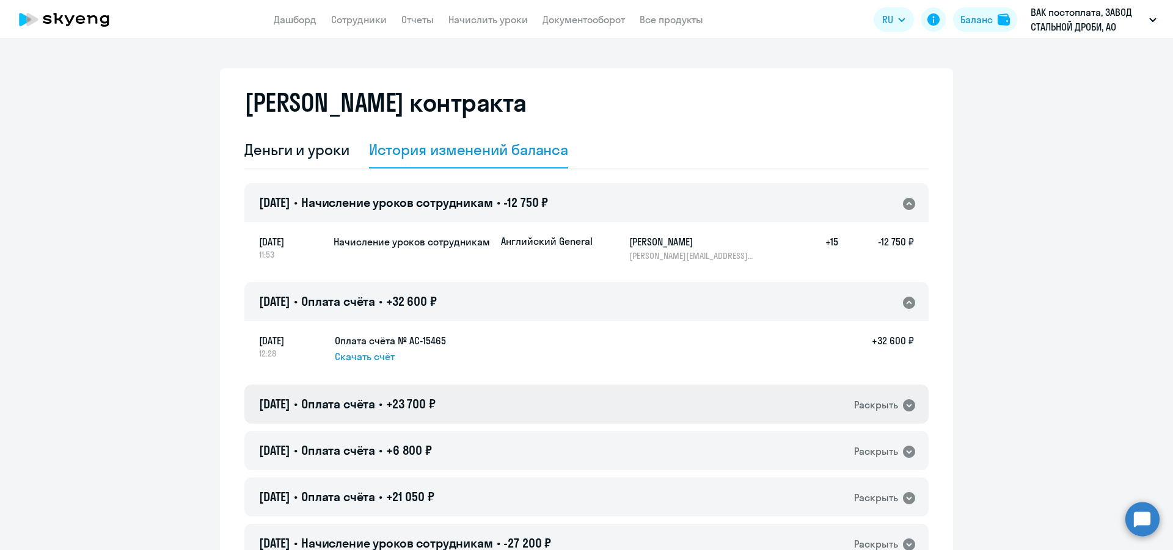
click at [905, 406] on icon at bounding box center [909, 405] width 15 height 15
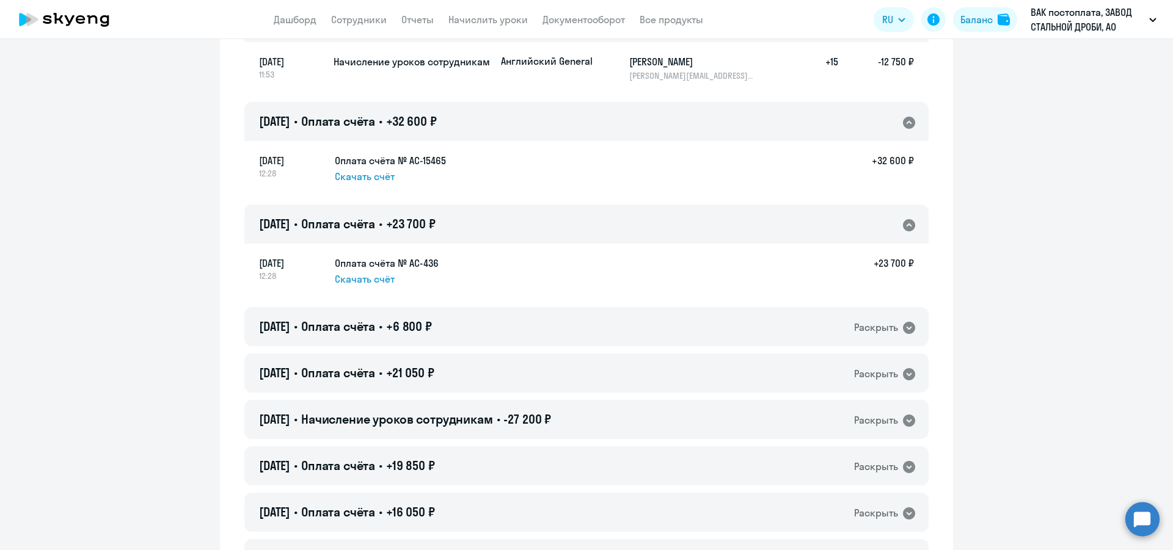
scroll to position [231, 0]
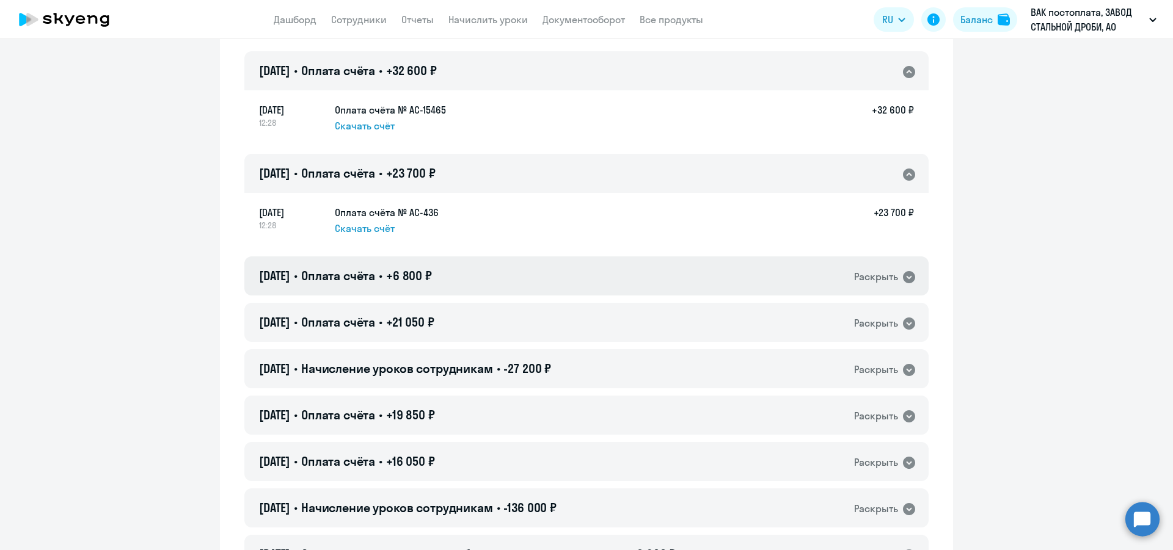
click at [906, 280] on icon at bounding box center [909, 277] width 12 height 12
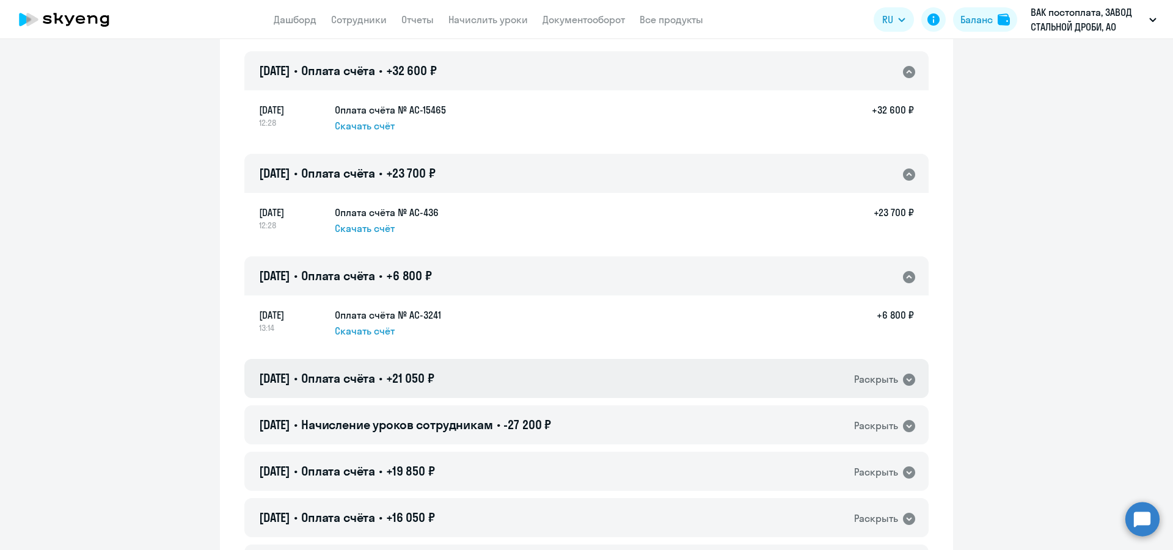
click at [909, 379] on icon at bounding box center [909, 380] width 12 height 12
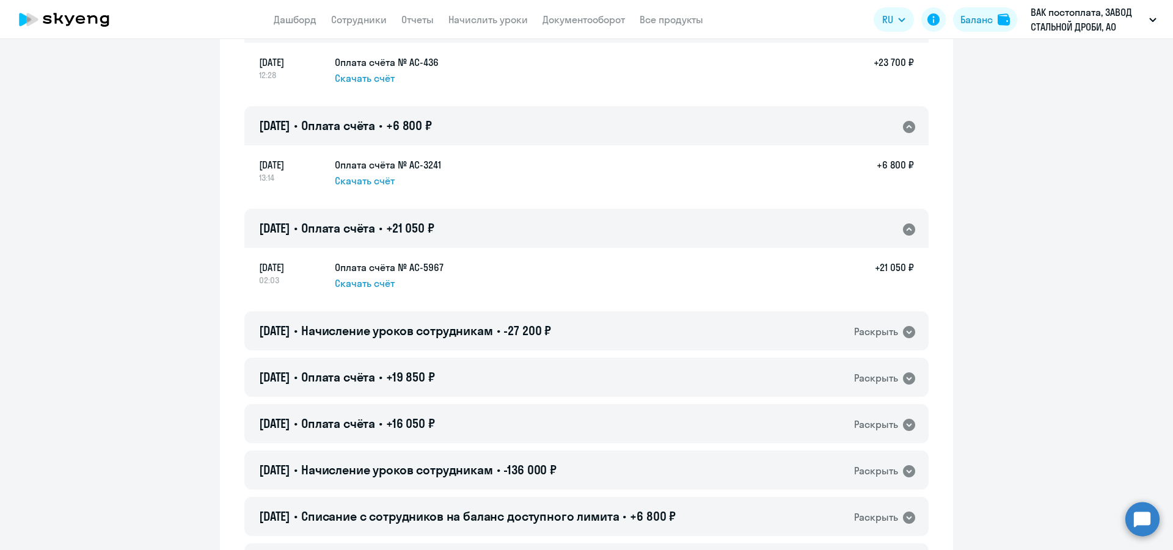
scroll to position [385, 0]
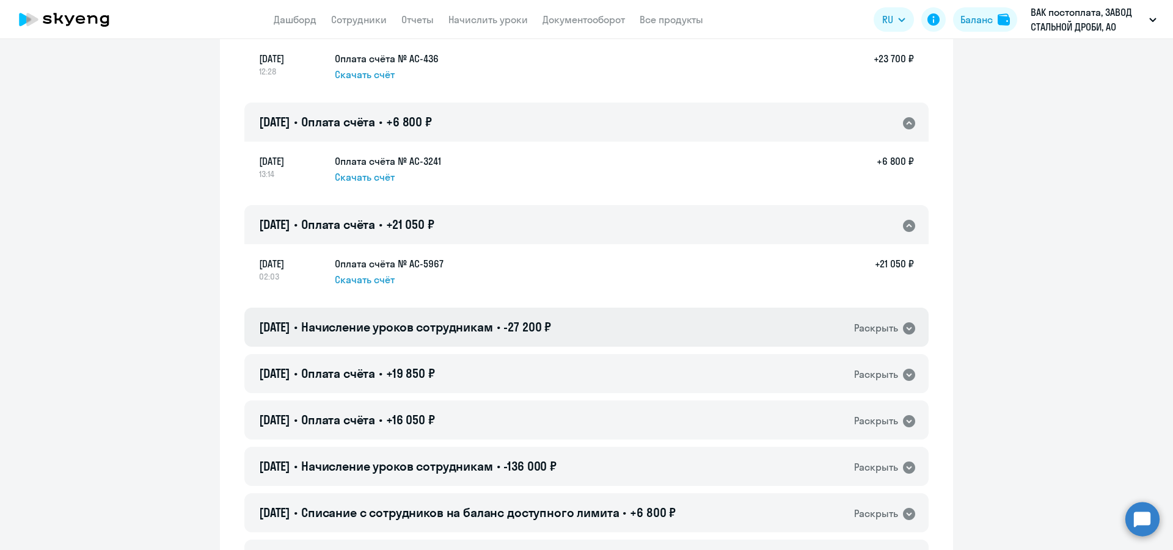
click at [903, 330] on icon at bounding box center [909, 329] width 12 height 12
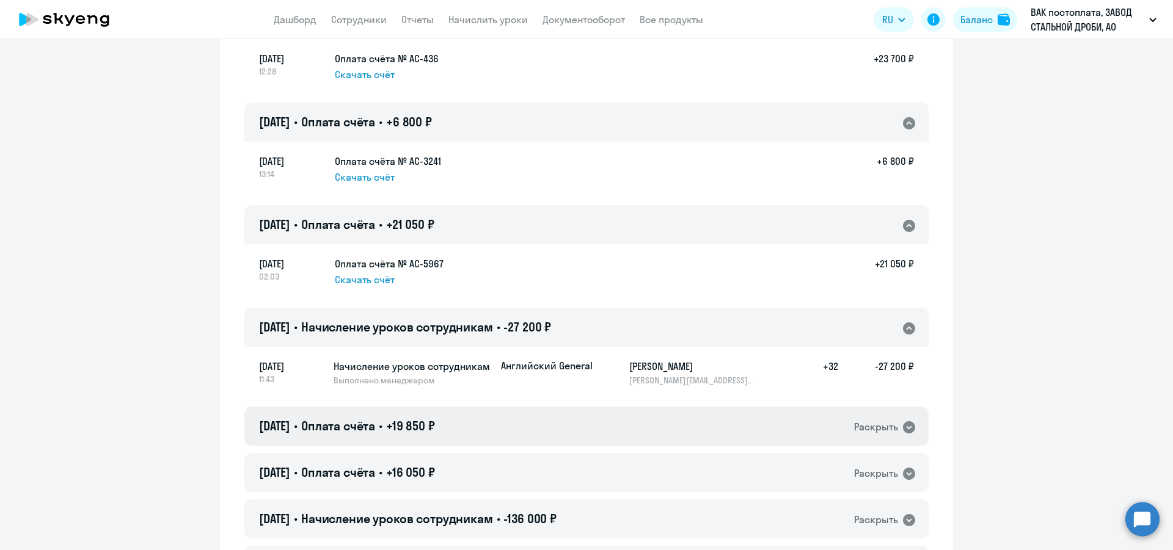
click at [906, 429] on icon at bounding box center [909, 427] width 12 height 12
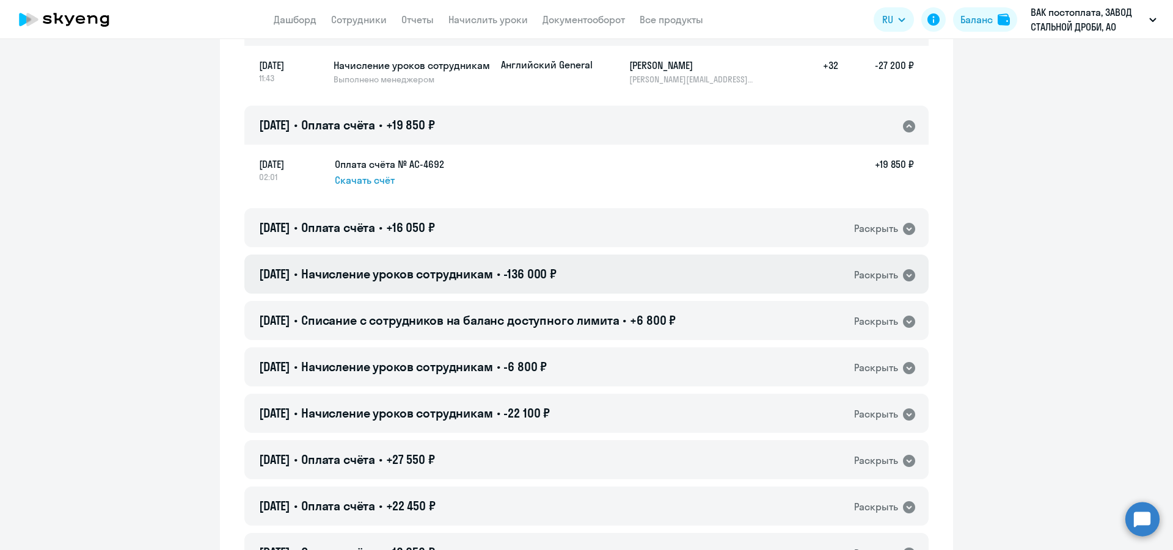
scroll to position [693, 0]
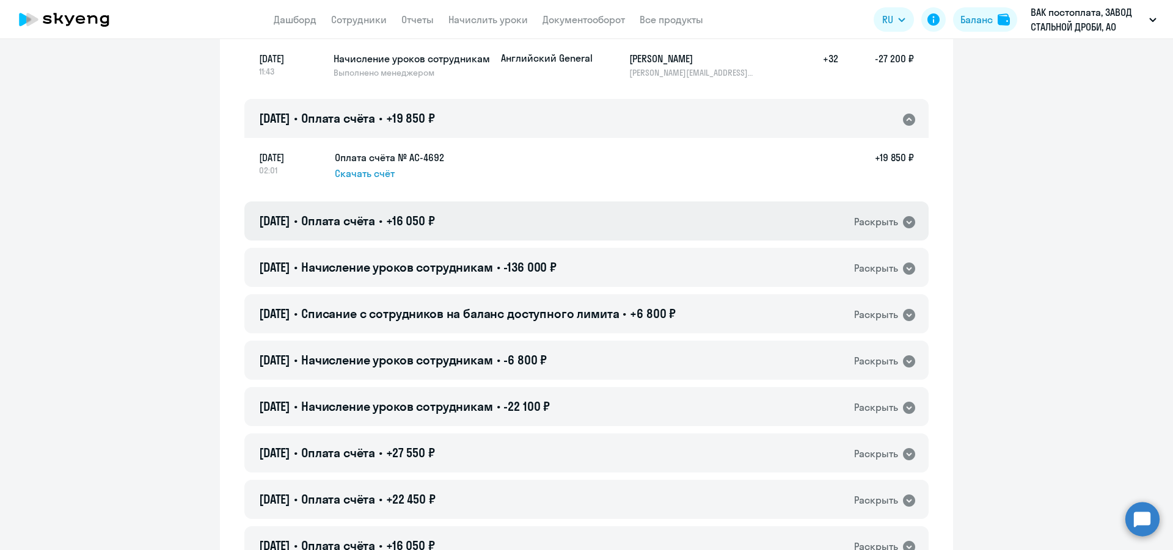
click at [905, 223] on icon at bounding box center [909, 222] width 15 height 15
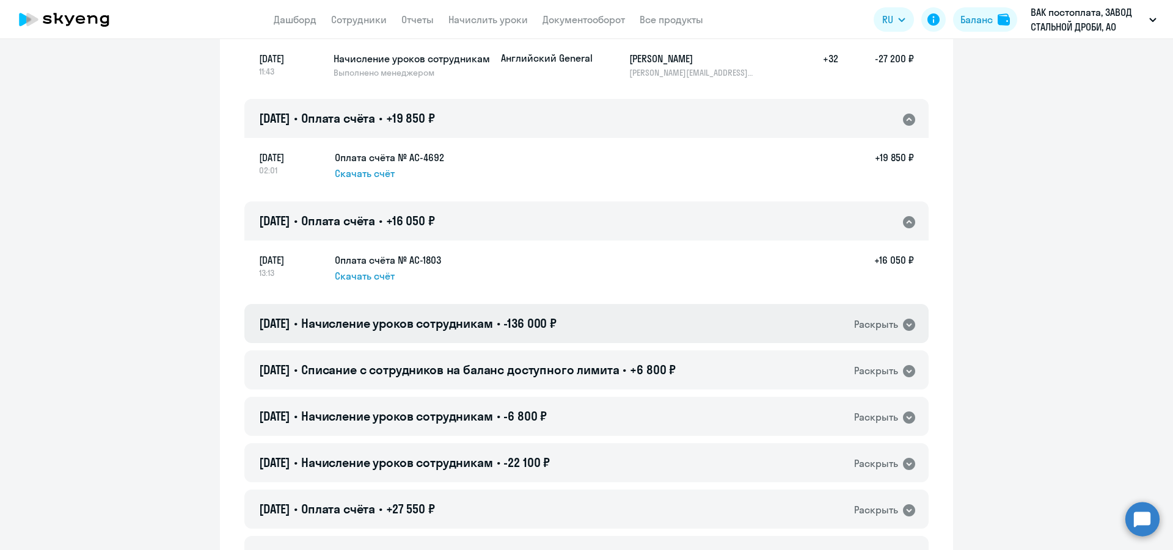
click at [903, 327] on icon at bounding box center [909, 325] width 12 height 12
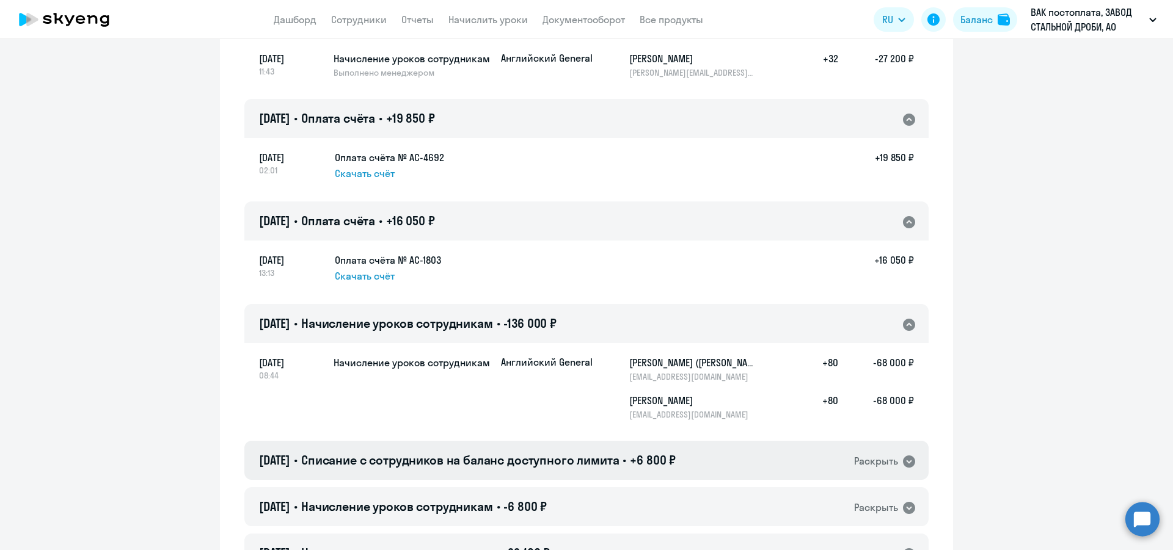
click at [903, 459] on icon at bounding box center [909, 462] width 12 height 12
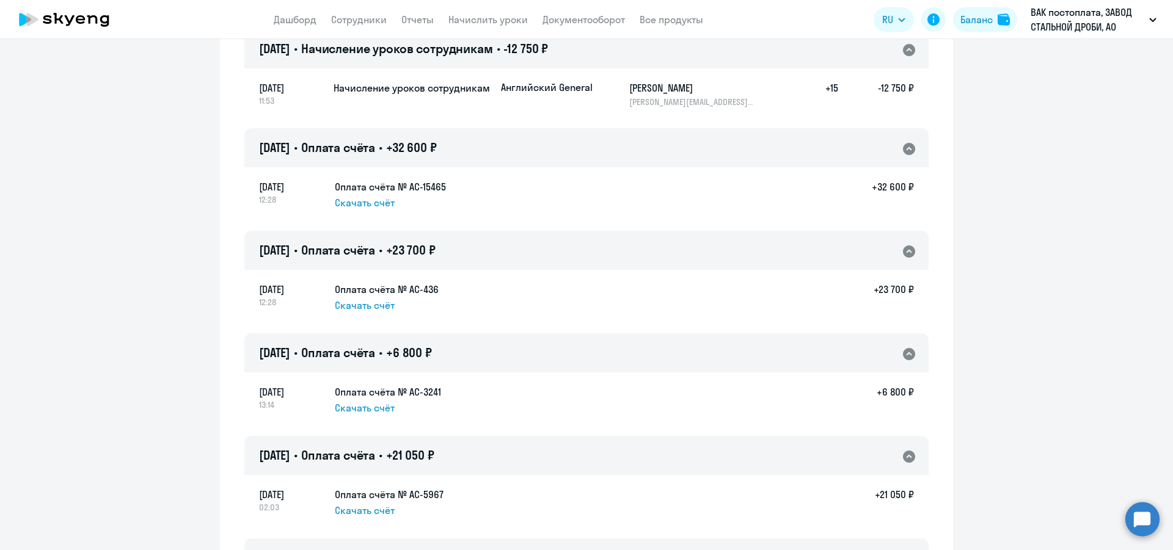
scroll to position [77, 0]
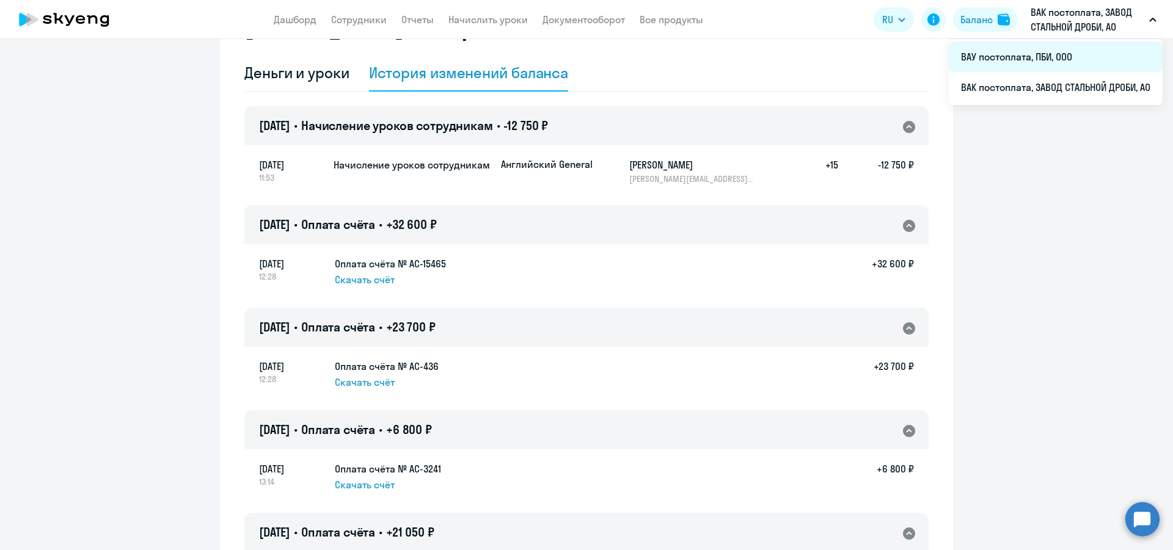
click at [1049, 62] on li "ВАУ постоплата, ПБИ, ООО" at bounding box center [1056, 57] width 214 height 31
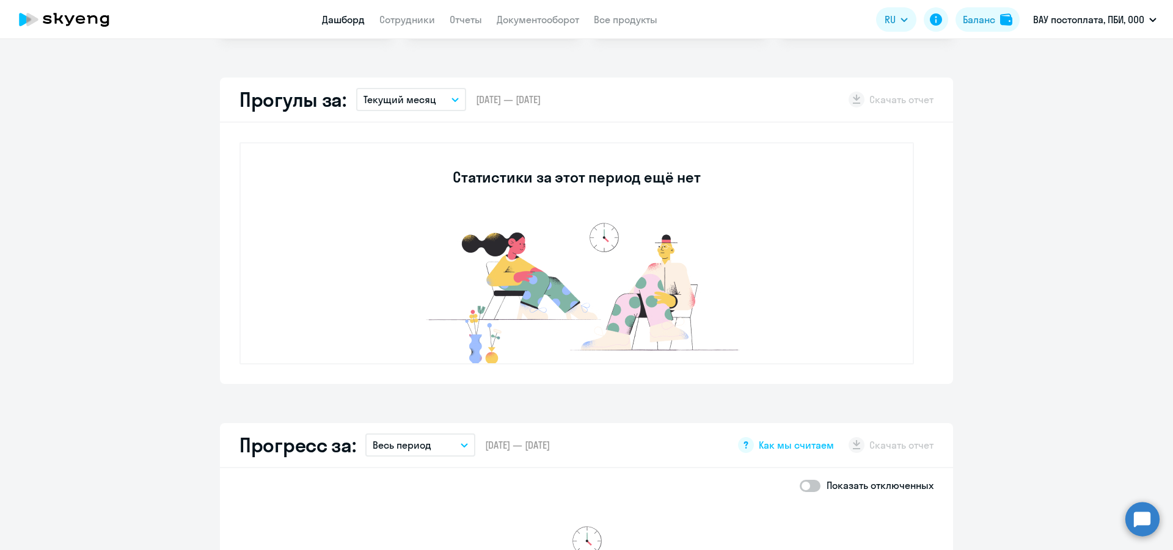
scroll to position [385, 0]
